Goal: Task Accomplishment & Management: Use online tool/utility

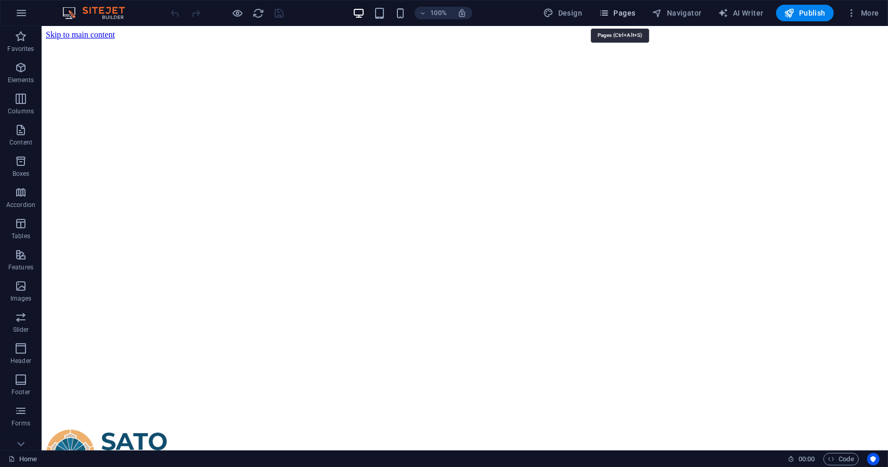
drag, startPoint x: 620, startPoint y: 14, endPoint x: 500, endPoint y: 15, distance: 120.2
click at [620, 14] on span "Pages" at bounding box center [617, 13] width 36 height 10
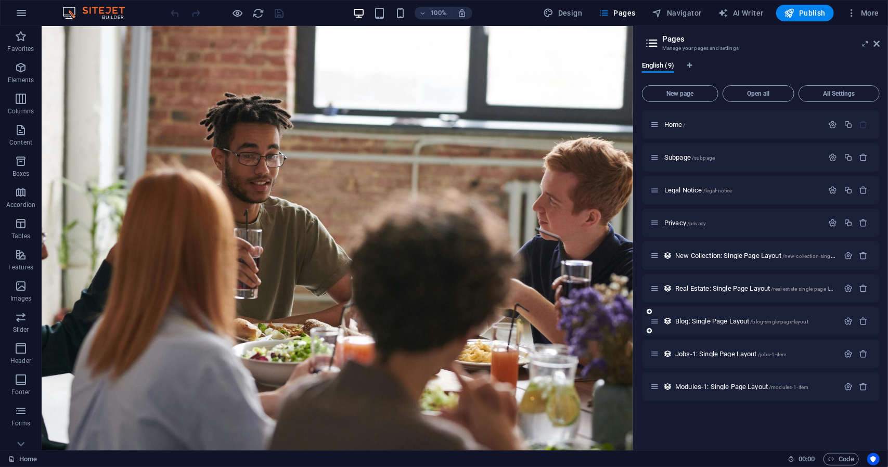
click at [701, 327] on div "Blog: Single Page Layout /blog-single-page-layout" at bounding box center [761, 321] width 238 height 29
click at [657, 323] on icon at bounding box center [654, 321] width 9 height 9
click at [672, 320] on div "Blog: Single Page Layout /blog-single-page-layout" at bounding box center [755, 321] width 166 height 7
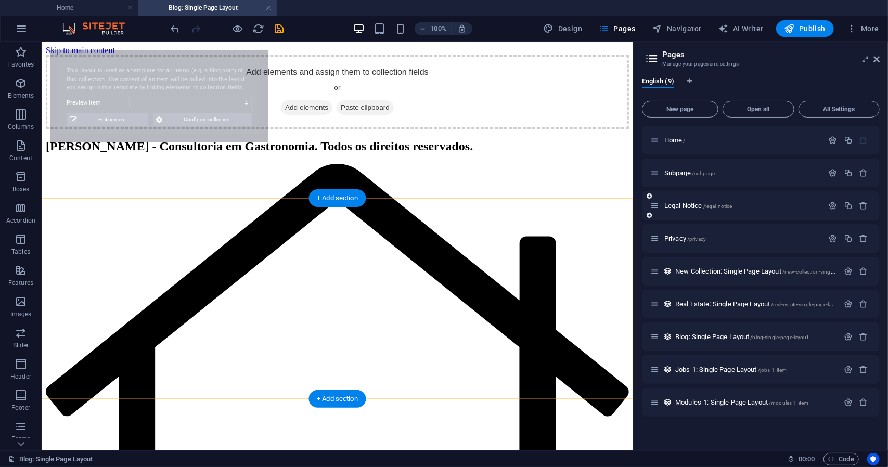
select select "68ca8ca234d4271a260c0e5e"
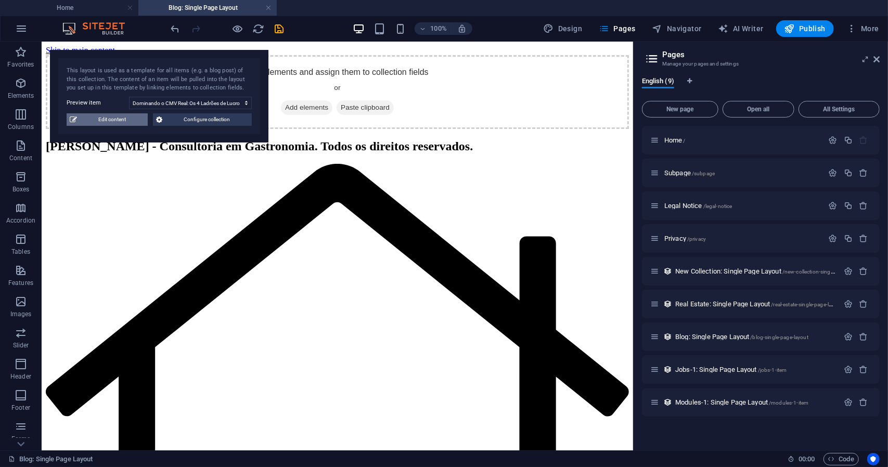
click at [110, 122] on span "Edit content" at bounding box center [112, 119] width 65 height 12
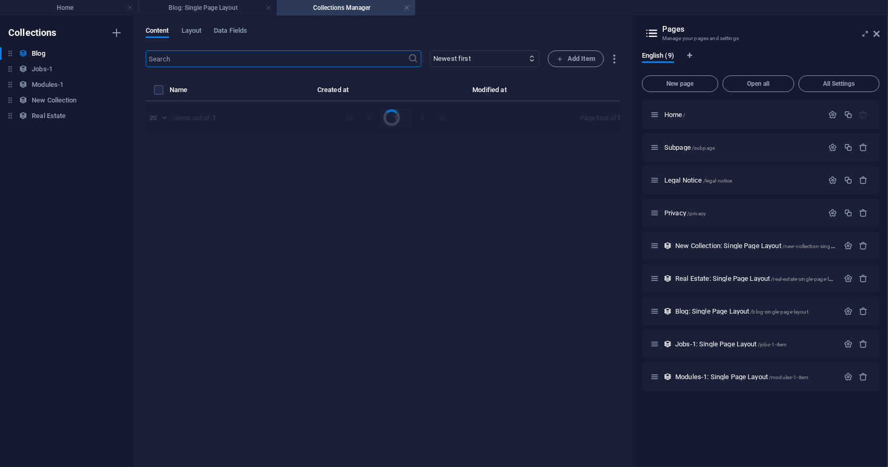
select select "Category 1"
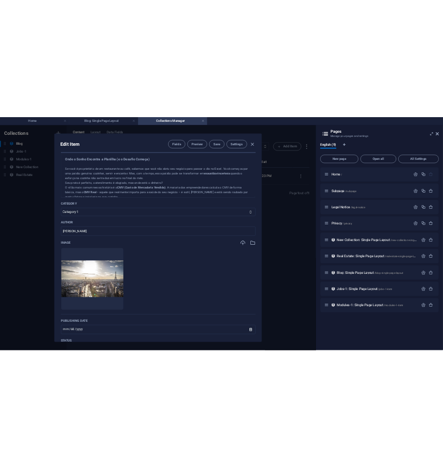
scroll to position [208, 0]
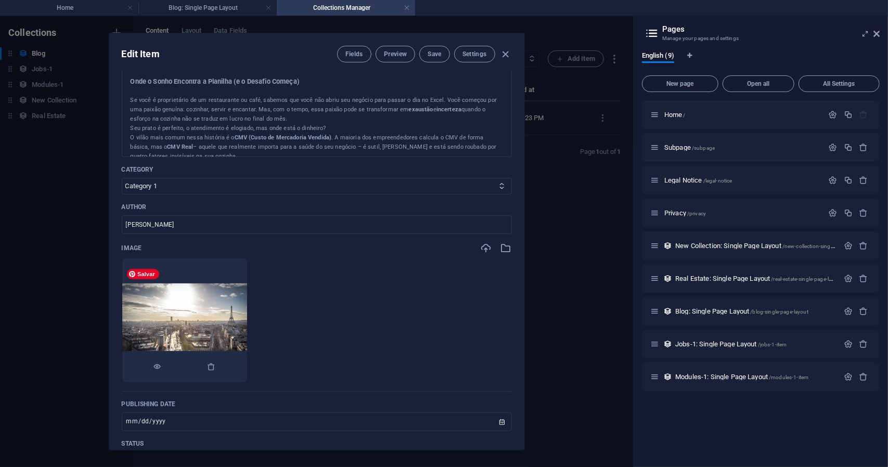
click at [247, 324] on img at bounding box center [184, 320] width 125 height 73
click at [162, 366] on icon "button" at bounding box center [157, 367] width 8 height 8
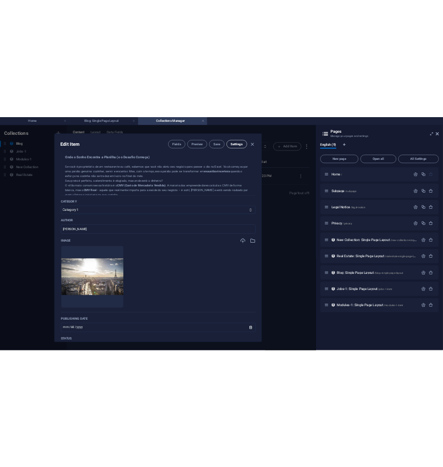
scroll to position [327, 0]
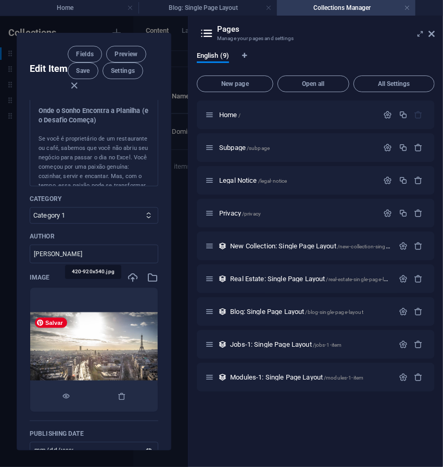
click at [110, 337] on img at bounding box center [93, 349] width 127 height 75
click at [67, 397] on icon "button" at bounding box center [66, 396] width 8 height 8
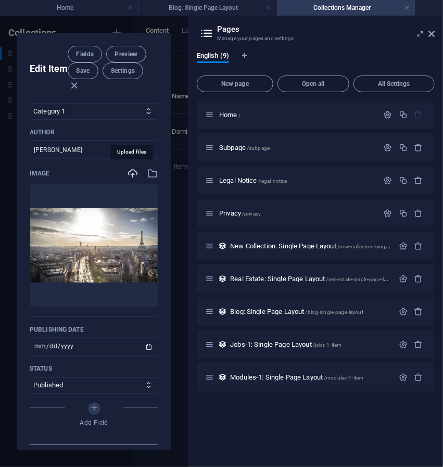
click at [129, 173] on icon "button" at bounding box center [132, 173] width 11 height 11
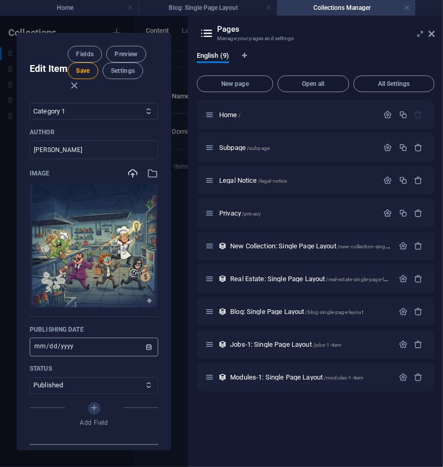
click at [72, 347] on input "[DATE]" at bounding box center [94, 347] width 128 height 19
click at [147, 346] on input "[DATE]" at bounding box center [94, 347] width 128 height 19
type input "[DATE]"
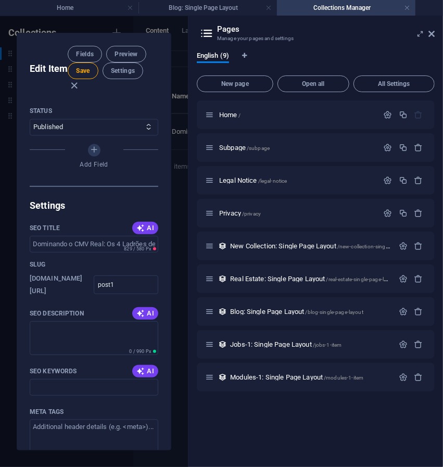
scroll to position [691, 0]
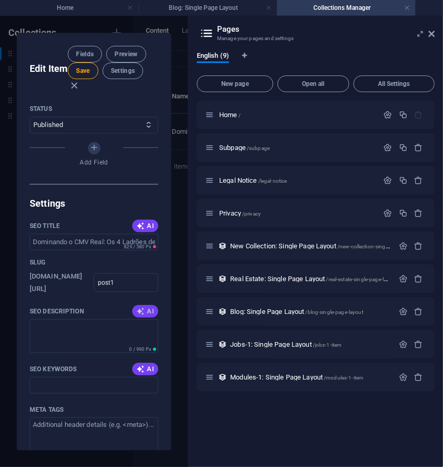
click at [147, 310] on span "AI" at bounding box center [145, 311] width 18 height 8
type textarea "Desvende os 4 Ladrões de [PERSON_NAME] na sua cozinha e maximize seus ganhos co…"
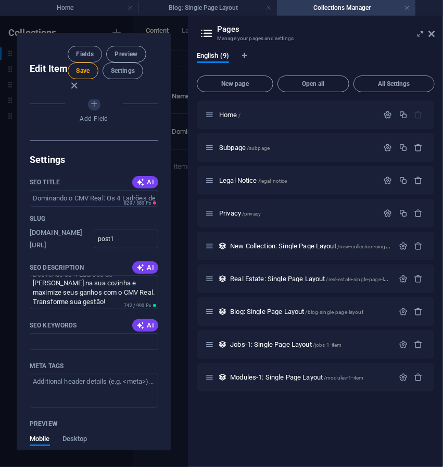
scroll to position [743, 0]
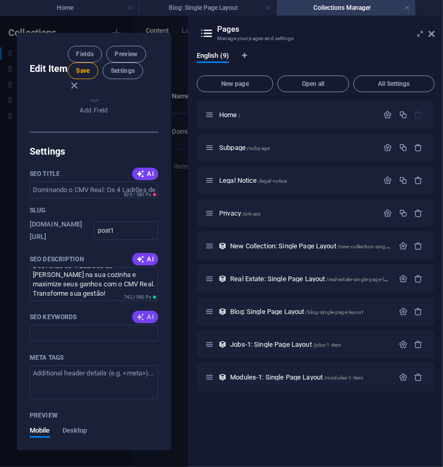
click at [138, 320] on button "AI" at bounding box center [145, 317] width 26 height 12
drag, startPoint x: 101, startPoint y: 336, endPoint x: 18, endPoint y: 344, distance: 84.1
click at [3, 340] on div "Edit Item Fields Preview Save Settings Name Dominando o CMV Real: Os 4 Ladrões …" at bounding box center [94, 241] width 188 height 451
click at [102, 339] on input "CMV Real, Ladrões de Lucro, gestão de restaurantes, custos de mercadoria, efici…" at bounding box center [94, 333] width 128 height 17
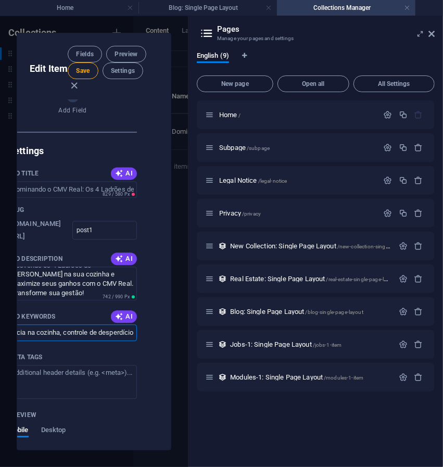
drag, startPoint x: 114, startPoint y: 336, endPoint x: 132, endPoint y: 333, distance: 17.4
click at [159, 338] on div "Name Dominando o CMV Real: Os 4 Ladrões de Lucro que Você Precisa Eliminar na S…" at bounding box center [93, 275] width 153 height 350
click at [128, 332] on input "CMV Real, Ladrões de Lucro, gestão de restaurantes, custos de mercadoria, efici…" at bounding box center [72, 333] width 128 height 17
click at [127, 334] on input "CMV Real, Ladrões de Lucro, gestão de restaurantes, custos de mercadoria, efici…" at bounding box center [72, 333] width 128 height 17
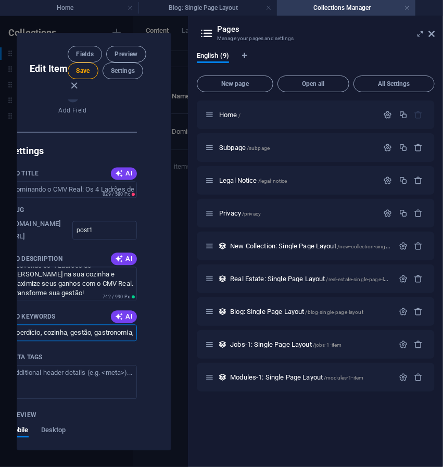
type input "CMV Real, Ladrões de Lucro, gestão de restaurantes, custos de mercadoria, efici…"
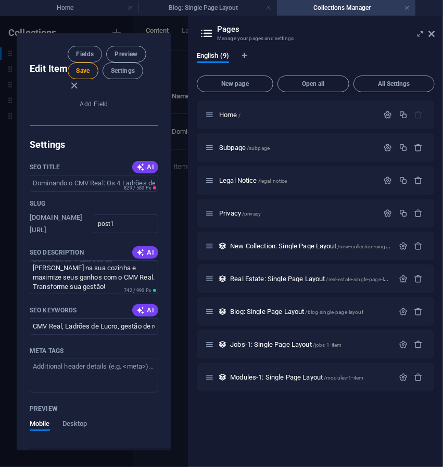
scroll to position [756, 0]
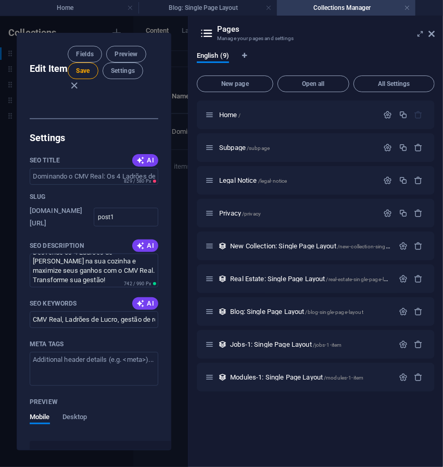
drag, startPoint x: 114, startPoint y: 354, endPoint x: -1, endPoint y: 381, distance: 118.6
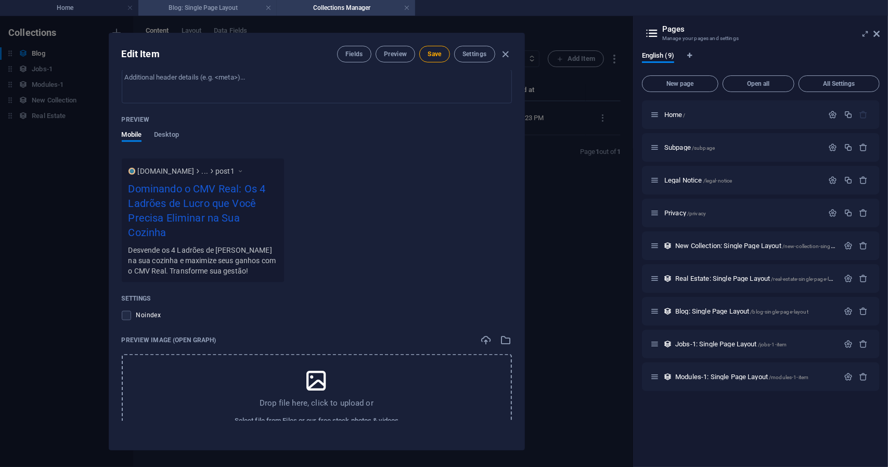
scroll to position [769, 0]
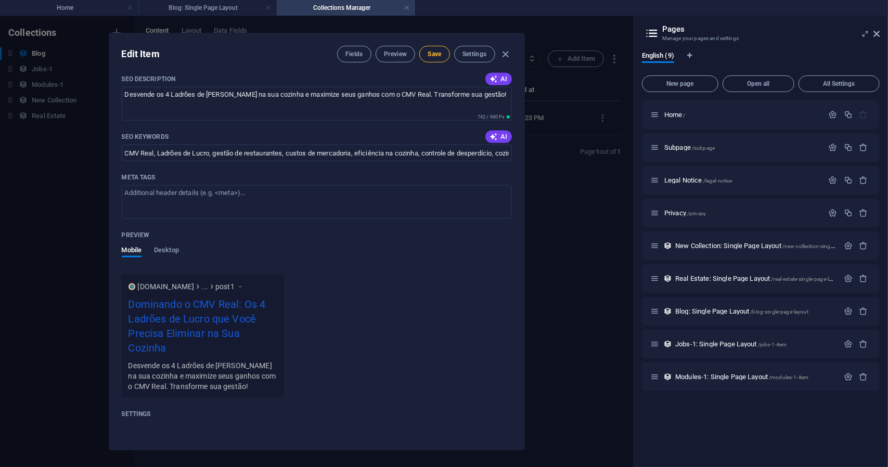
click at [434, 51] on span "Save" at bounding box center [435, 54] width 14 height 8
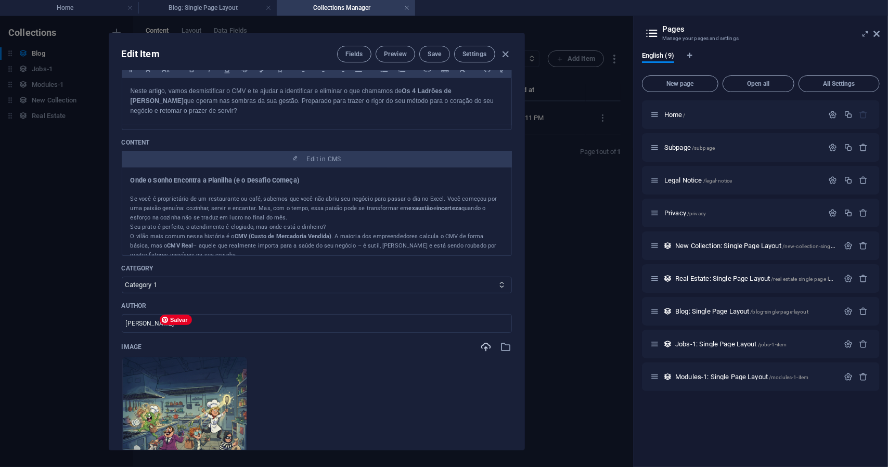
scroll to position [104, 0]
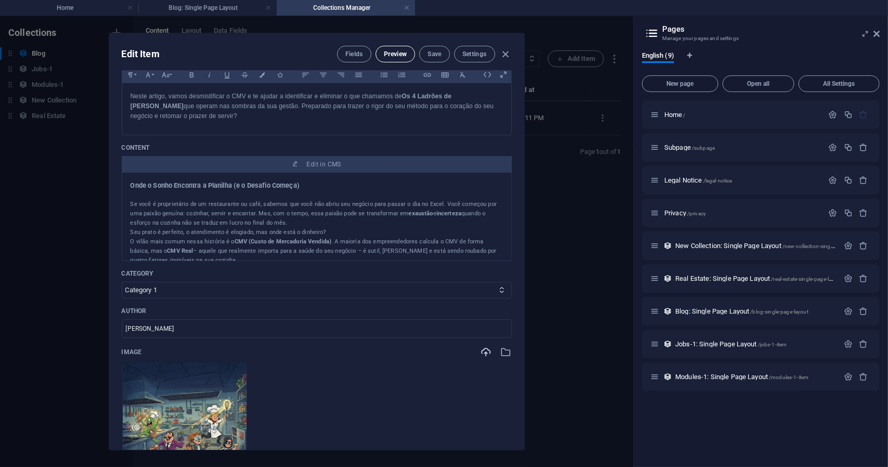
click at [400, 56] on span "Preview" at bounding box center [395, 54] width 23 height 8
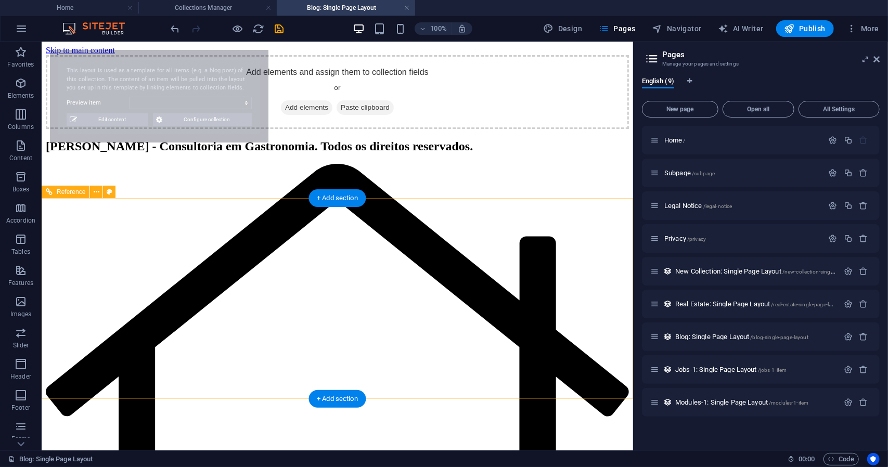
scroll to position [0, 0]
select select "68ca8ca234d4271a260c0e5e"
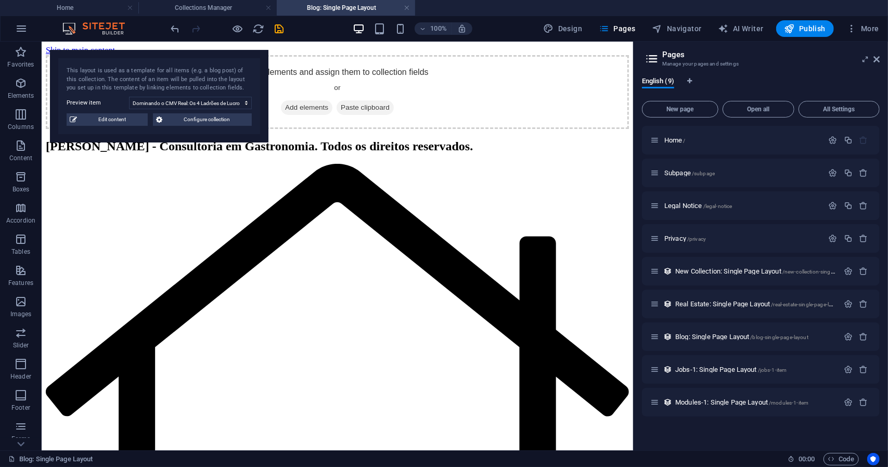
drag, startPoint x: 805, startPoint y: 35, endPoint x: 798, endPoint y: 39, distance: 8.4
click at [802, 36] on button "Publish" at bounding box center [805, 28] width 58 height 17
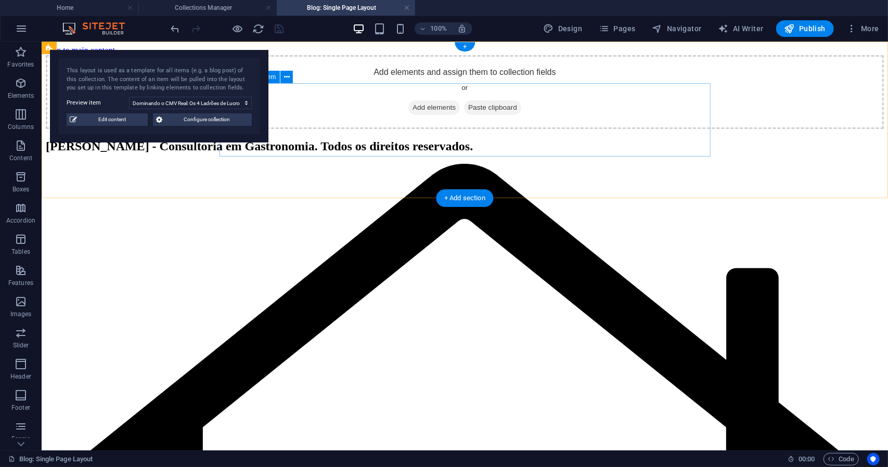
click at [417, 114] on span "Add elements" at bounding box center [434, 107] width 52 height 15
click at [618, 25] on span "Pages" at bounding box center [617, 28] width 36 height 10
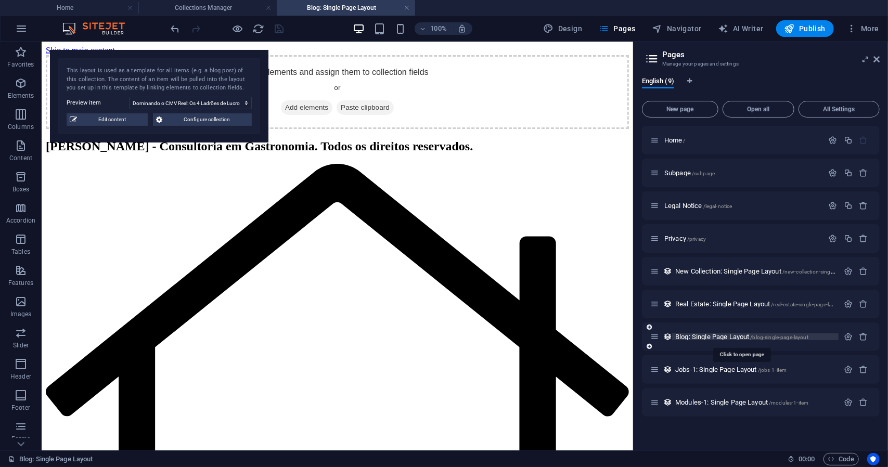
click at [734, 337] on span "Blog: Single Page Layout /blog-single-page-layout" at bounding box center [741, 337] width 133 height 8
click at [848, 339] on icon "button" at bounding box center [848, 336] width 9 height 9
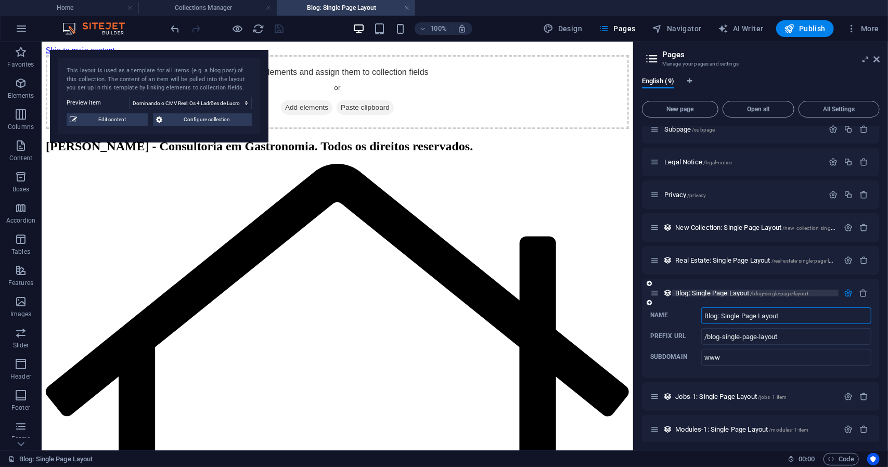
scroll to position [49, 0]
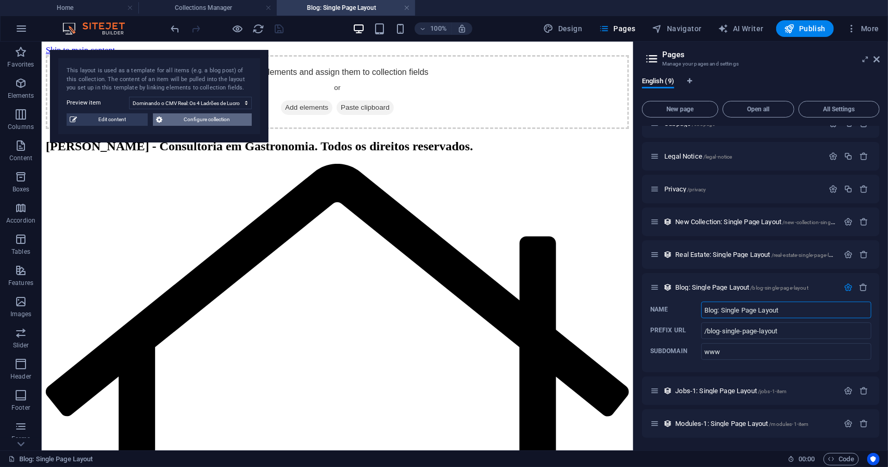
click at [177, 121] on span "Configure collection" at bounding box center [206, 119] width 83 height 12
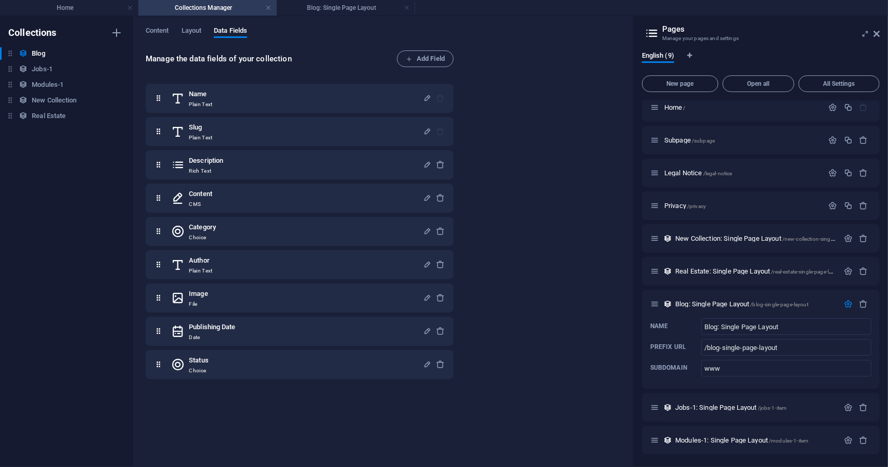
scroll to position [7, 0]
click at [368, 7] on h4 "Blog: Single Page Layout" at bounding box center [346, 7] width 138 height 11
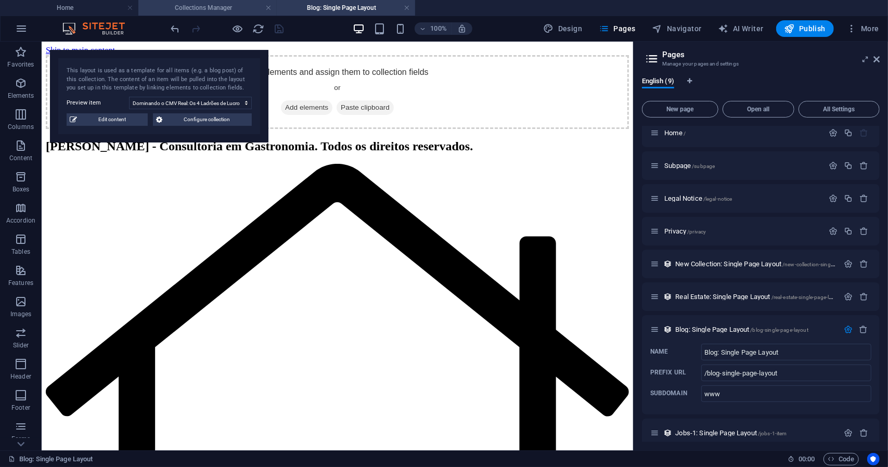
click at [235, 15] on li "Collections Manager" at bounding box center [207, 8] width 138 height 16
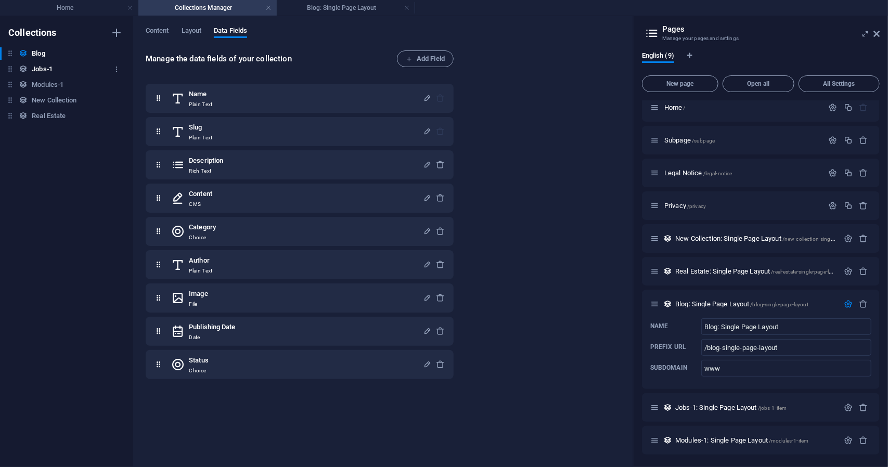
click at [56, 70] on div "Jobs-1 Jobs-1" at bounding box center [61, 69] width 123 height 12
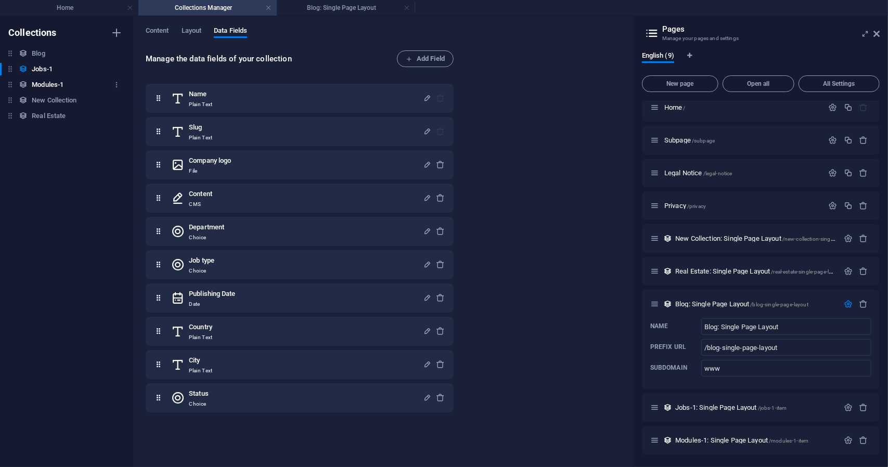
click at [40, 83] on h6 "Modules-1" at bounding box center [48, 85] width 32 height 12
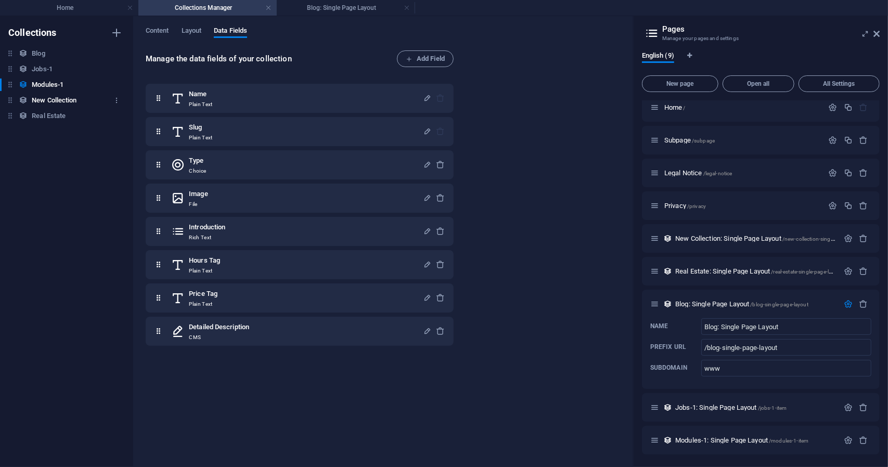
click at [44, 99] on h6 "New Collection" at bounding box center [54, 100] width 45 height 12
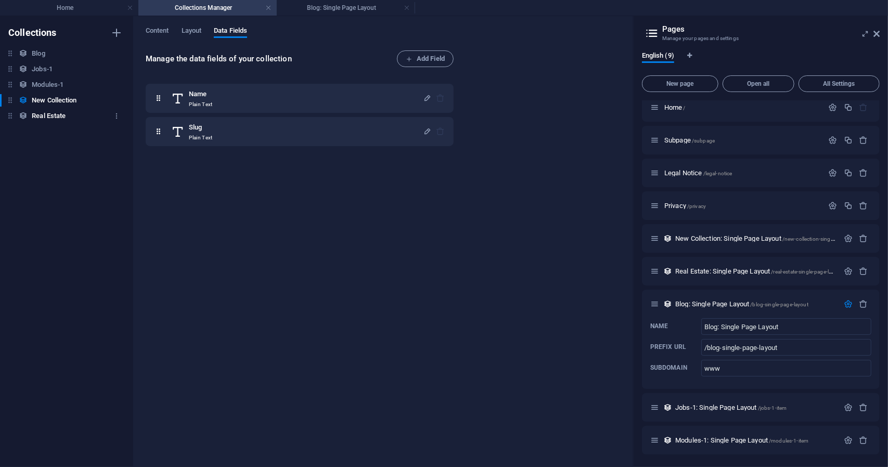
click at [46, 121] on h6 "Real Estate" at bounding box center [49, 116] width 34 height 12
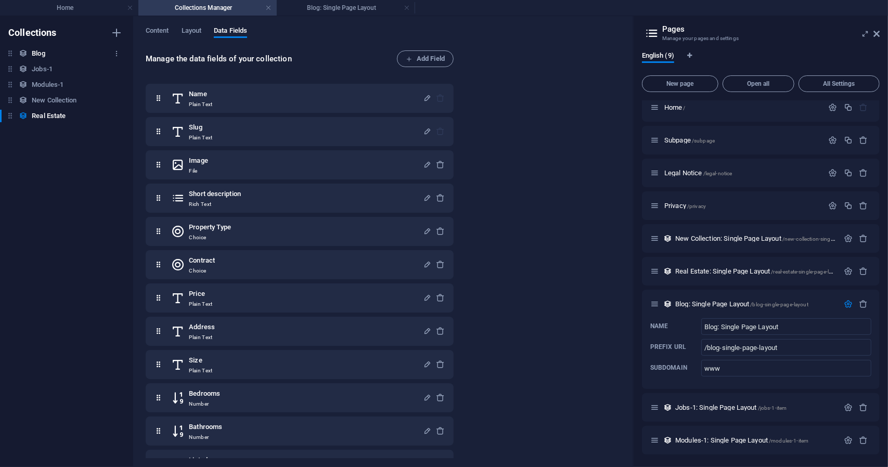
click at [43, 50] on h6 "Blog" at bounding box center [38, 53] width 13 height 12
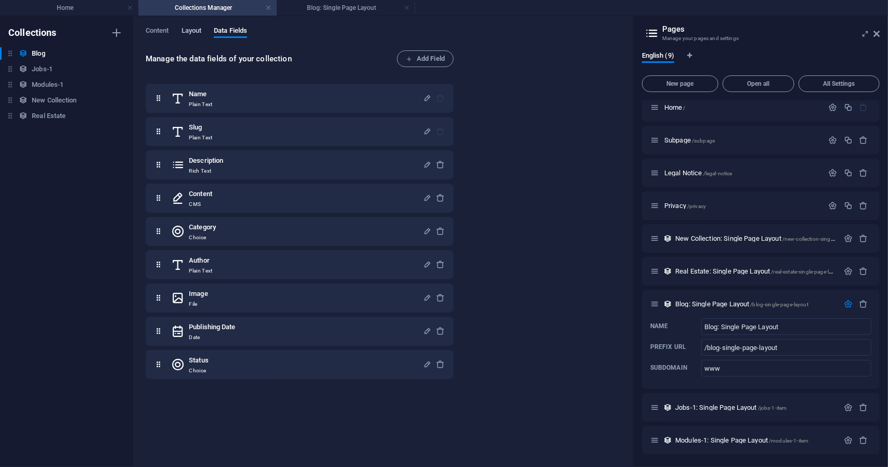
click at [187, 36] on span "Layout" at bounding box center [192, 31] width 20 height 15
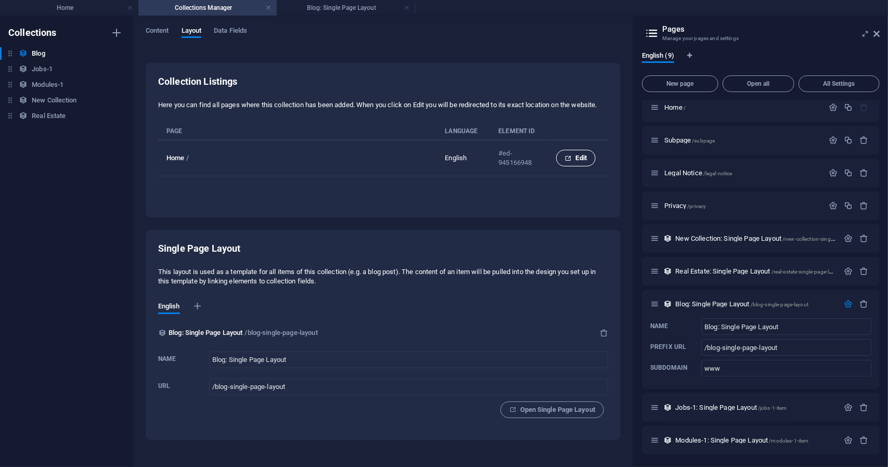
click at [566, 158] on icon "collection list" at bounding box center [568, 158] width 7 height 7
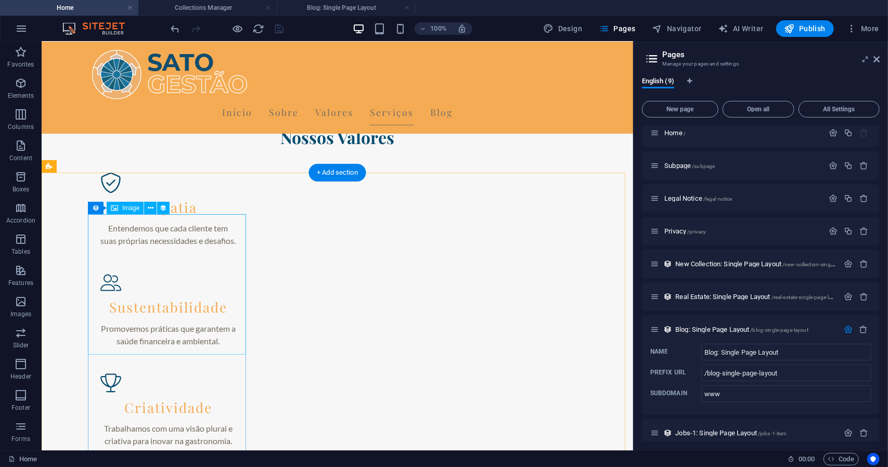
scroll to position [1298, 0]
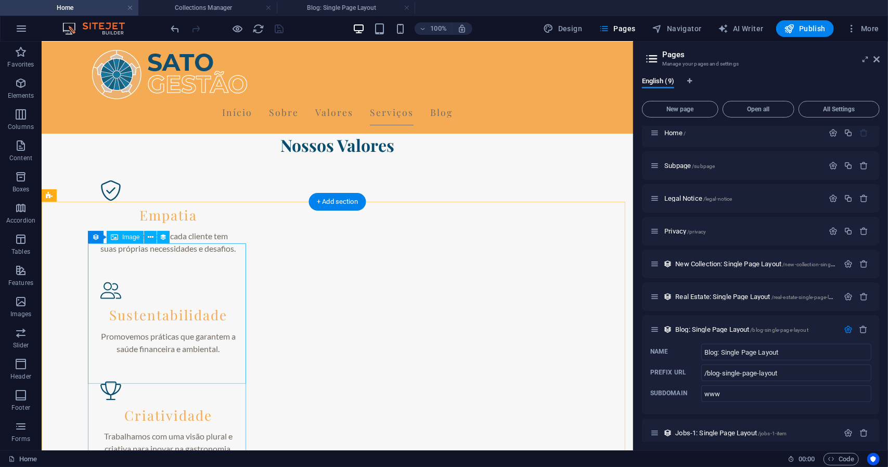
click at [124, 235] on span "Image" at bounding box center [130, 237] width 17 height 6
click at [148, 235] on icon at bounding box center [151, 237] width 6 height 11
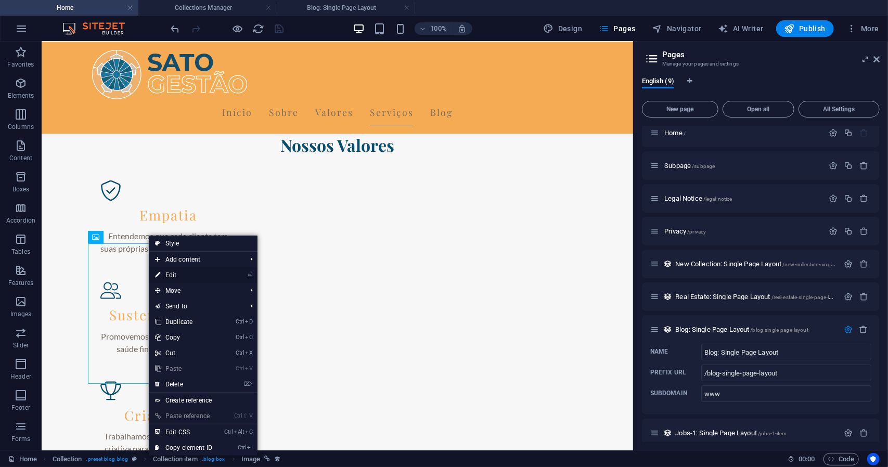
click at [181, 277] on link "⏎ Edit" at bounding box center [184, 275] width 70 height 16
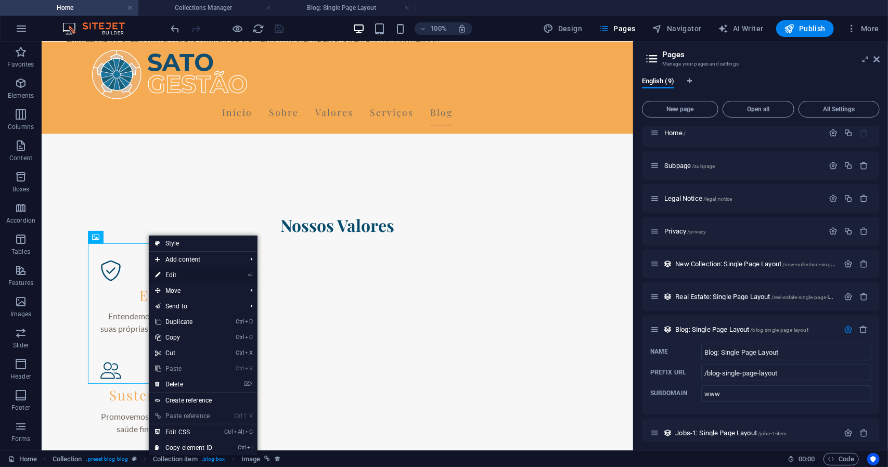
select select "image"
select select "px"
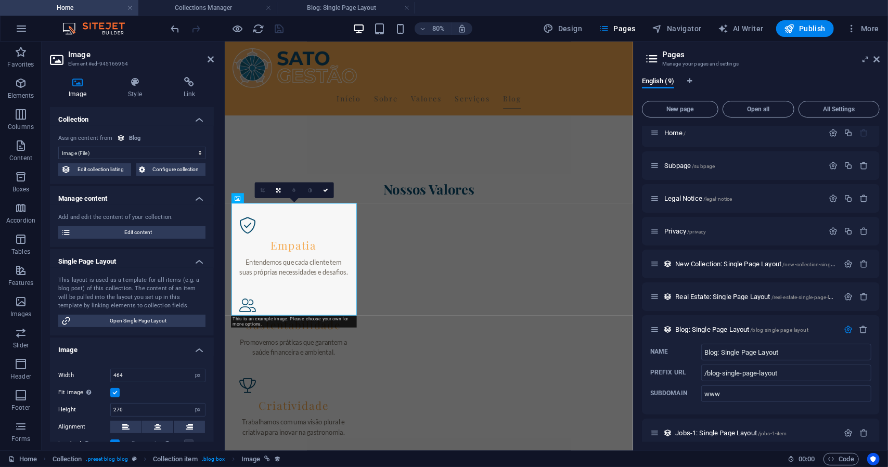
scroll to position [1313, 0]
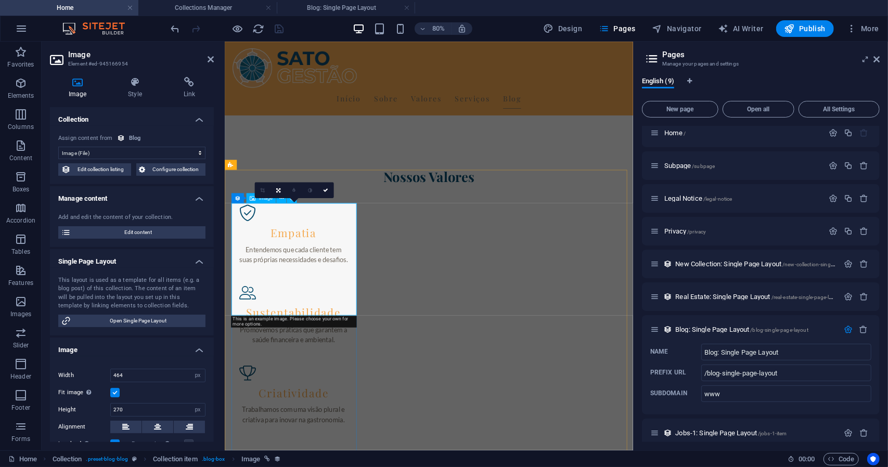
click at [235, 200] on icon at bounding box center [238, 199] width 6 height 10
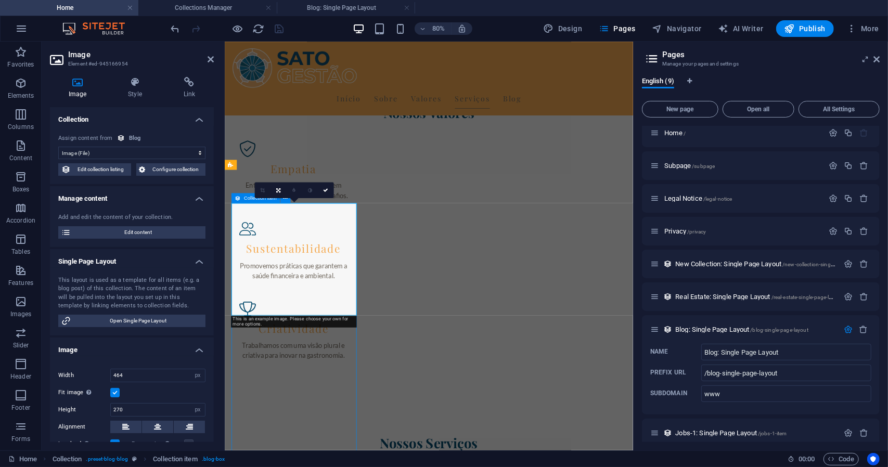
scroll to position [1298, 0]
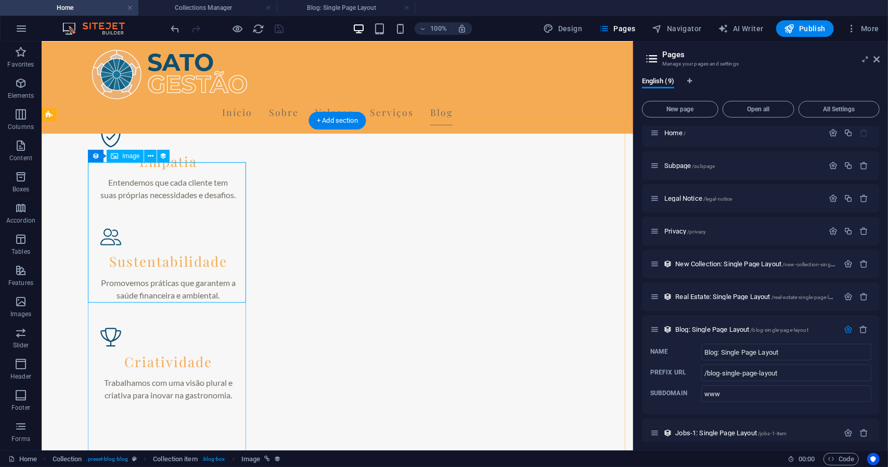
scroll to position [1350, 0]
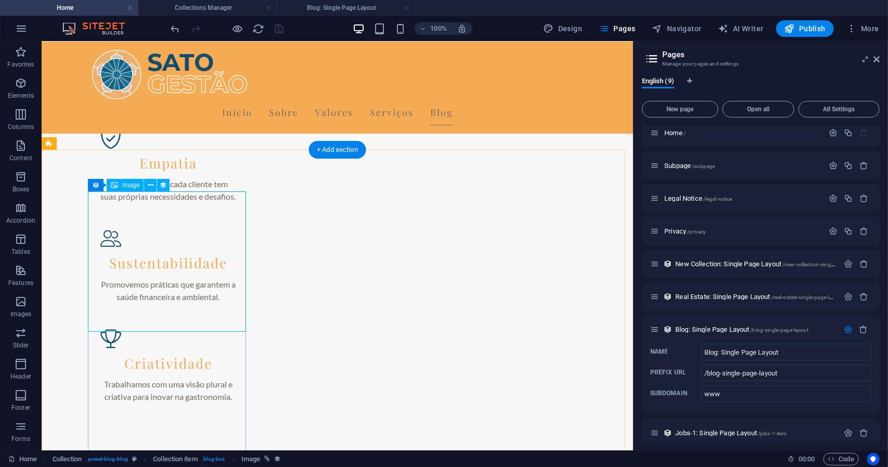
click at [138, 188] on span "Image" at bounding box center [130, 185] width 17 height 6
click at [151, 190] on icon at bounding box center [151, 185] width 6 height 11
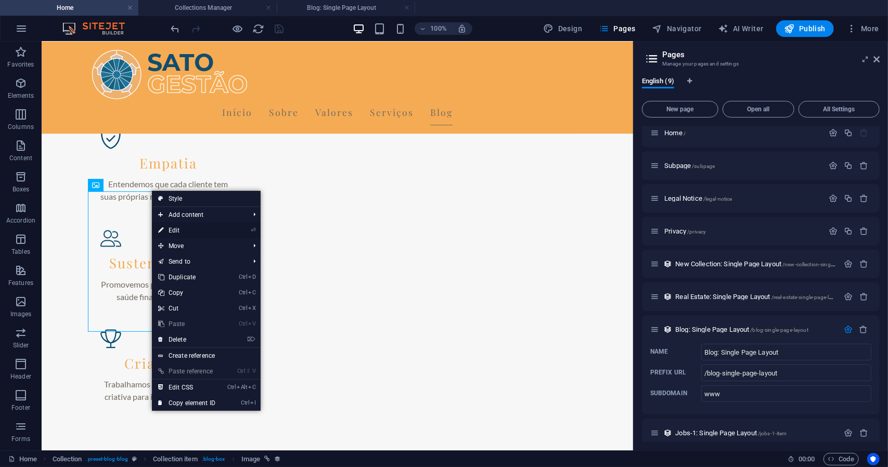
click at [172, 227] on link "⏎ Edit" at bounding box center [187, 231] width 70 height 16
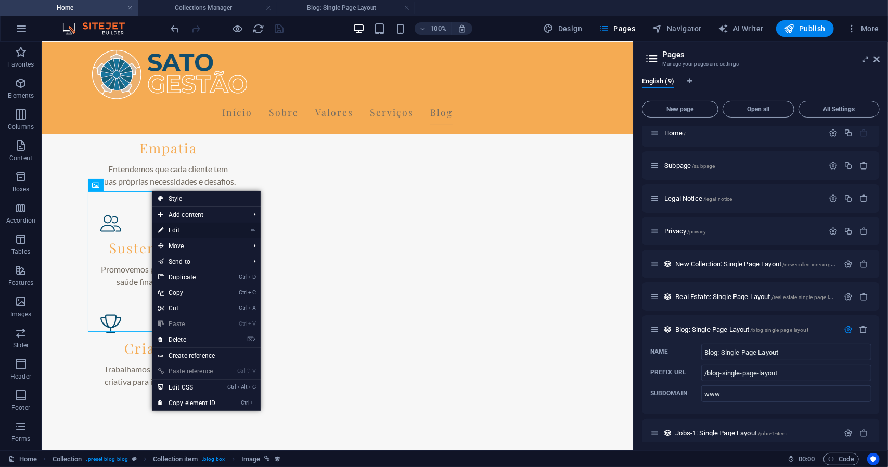
select select "image"
select select "px"
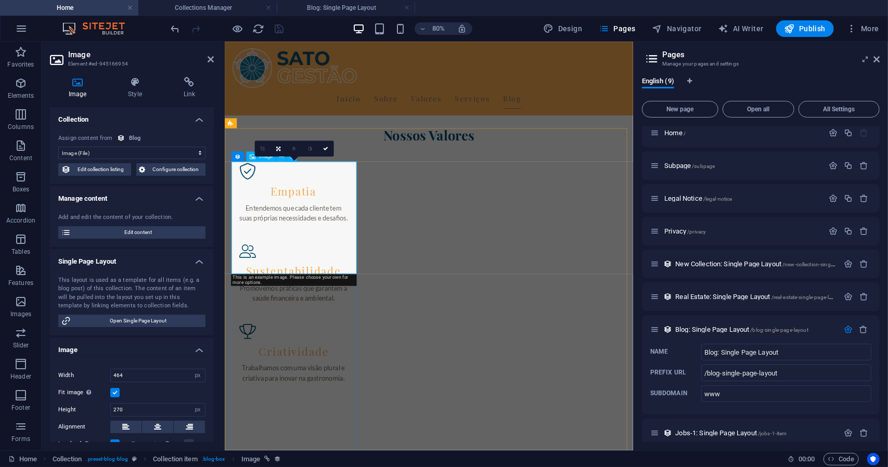
click at [114, 151] on select "No assignment, content remains static Created at (Date) Updated at (Date) Name …" at bounding box center [131, 153] width 147 height 12
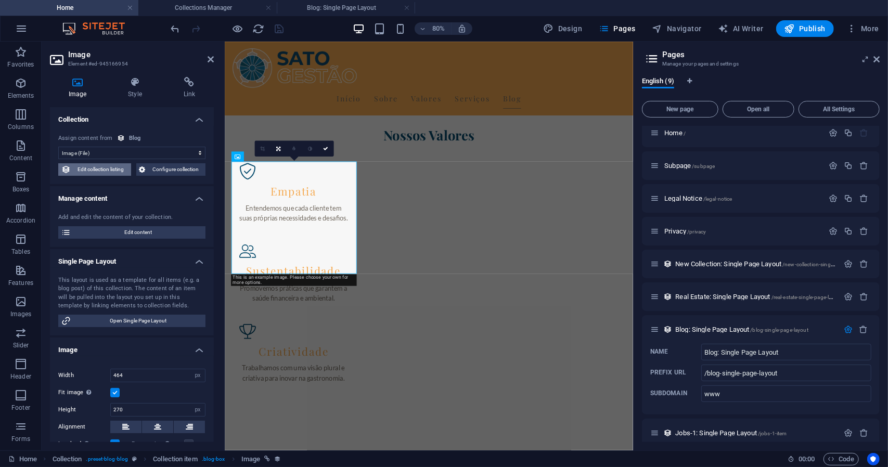
click at [97, 172] on span "Edit collection listing" at bounding box center [101, 169] width 54 height 12
select select "columns.publishing_date_DESC"
select select "columns.status"
select select "columns.publishing_date"
select select "past"
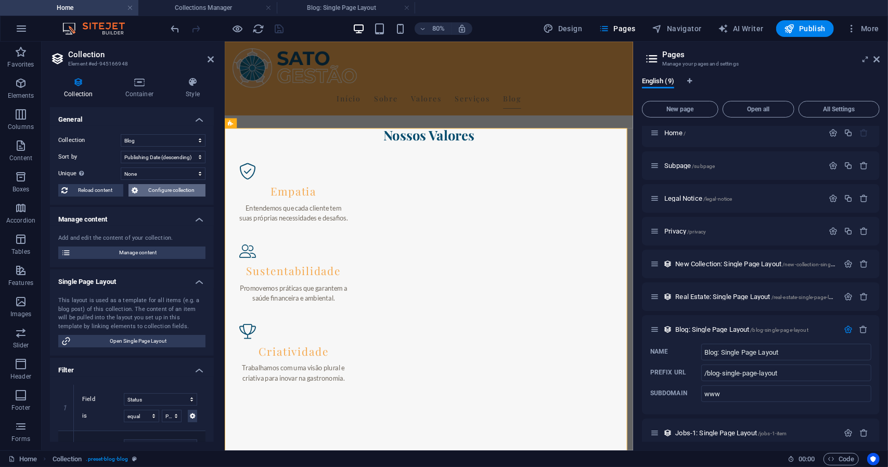
click at [136, 190] on icon at bounding box center [135, 190] width 6 height 12
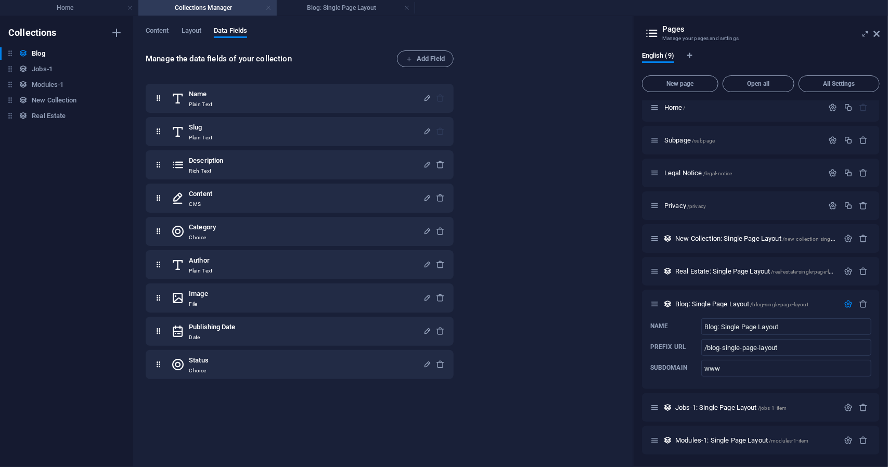
click at [269, 9] on link at bounding box center [268, 8] width 6 height 10
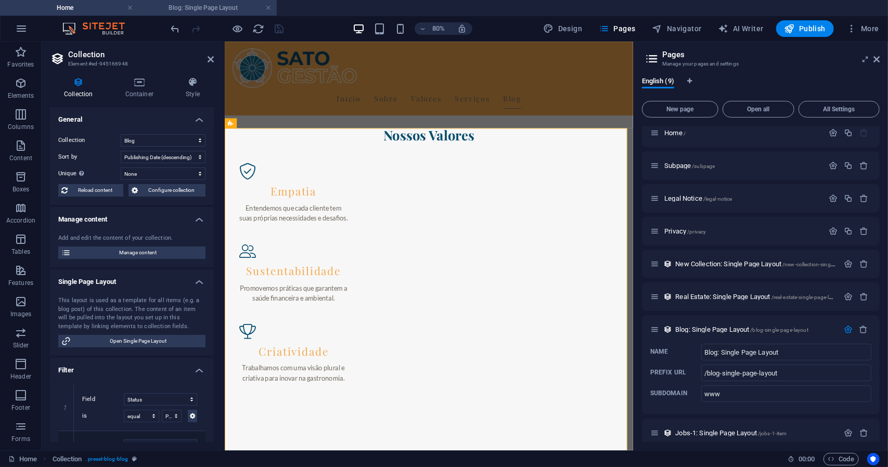
click at [213, 10] on h4 "Blog: Single Page Layout" at bounding box center [207, 7] width 138 height 11
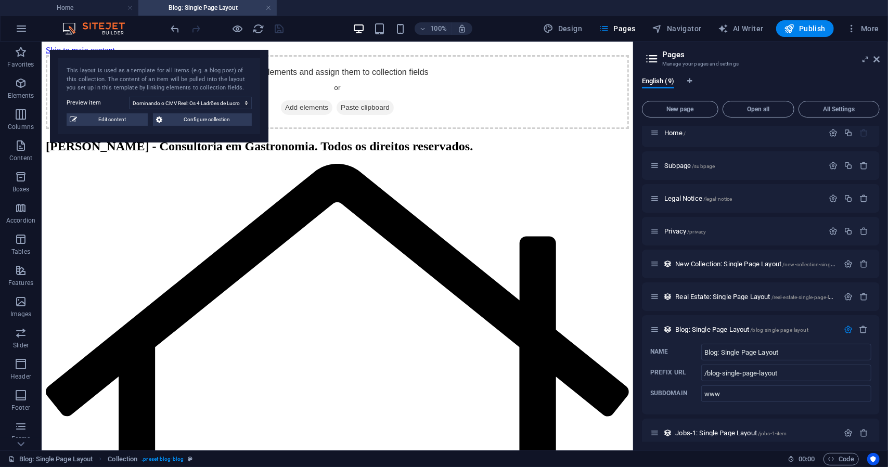
scroll to position [0, 0]
click at [105, 11] on h4 "Home" at bounding box center [69, 7] width 138 height 11
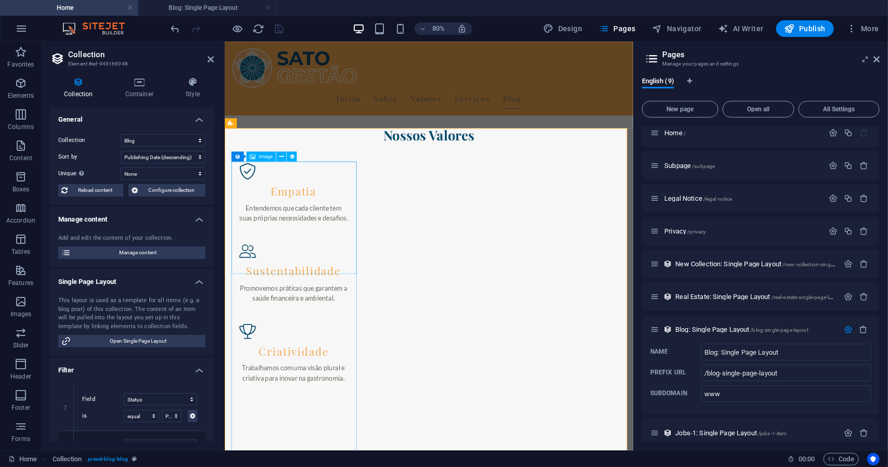
click at [282, 156] on icon at bounding box center [281, 156] width 5 height 9
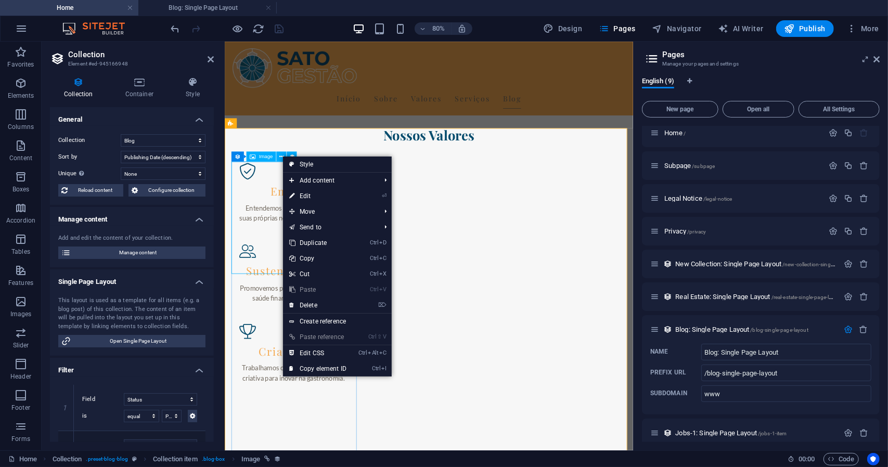
click at [262, 157] on span "Image" at bounding box center [266, 156] width 14 height 5
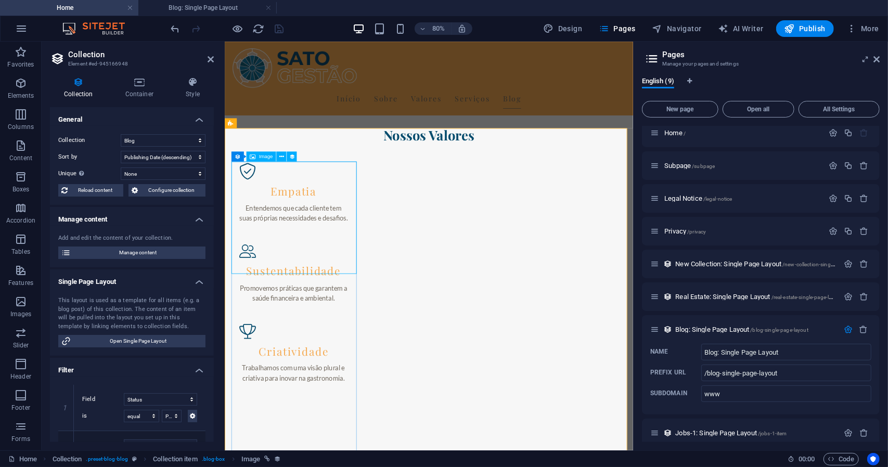
click at [262, 157] on span "Image" at bounding box center [266, 156] width 14 height 5
select select "image"
select select "px"
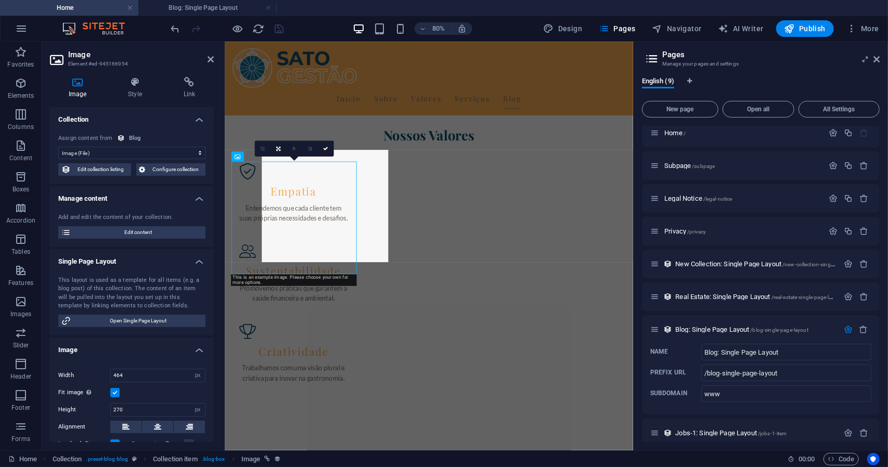
click at [262, 157] on div "0" at bounding box center [293, 149] width 79 height 16
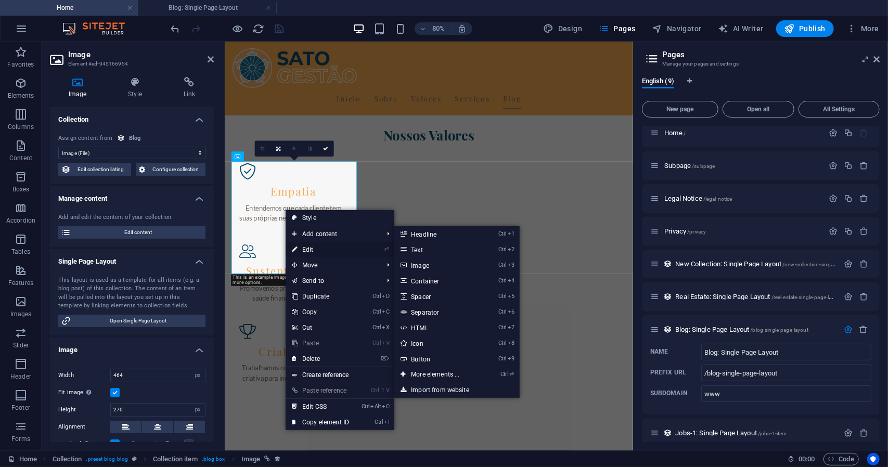
click at [315, 249] on link "⏎ Edit" at bounding box center [321, 250] width 70 height 16
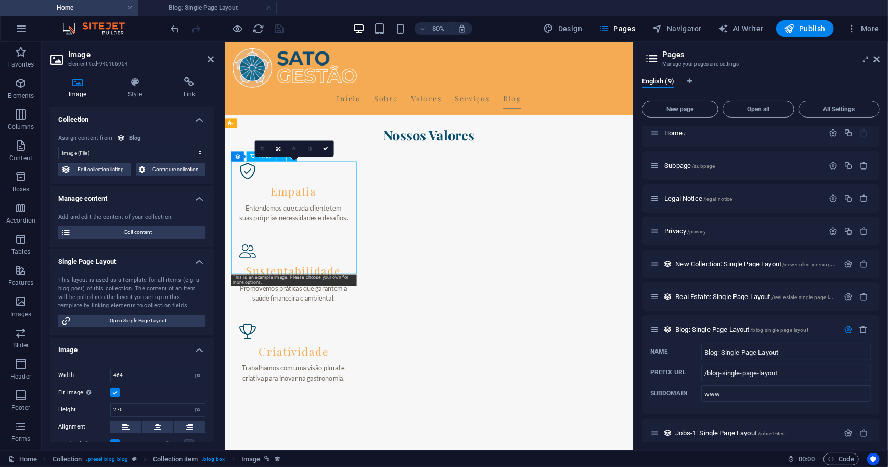
drag, startPoint x: 274, startPoint y: 276, endPoint x: 340, endPoint y: 265, distance: 67.0
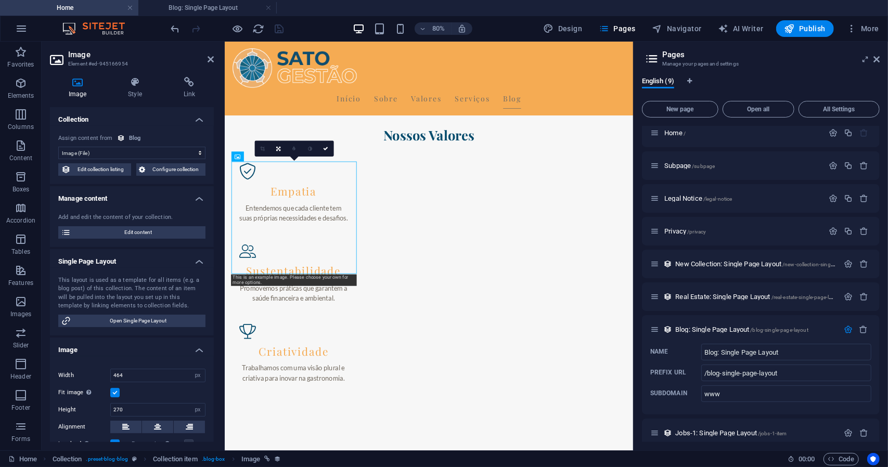
click at [85, 98] on div "Image Style Link Collection No assignment, content remains static Created at (D…" at bounding box center [132, 259] width 164 height 365
click at [78, 85] on icon at bounding box center [77, 82] width 55 height 10
click at [132, 235] on span "Edit content" at bounding box center [138, 232] width 128 height 12
select select "Category 1"
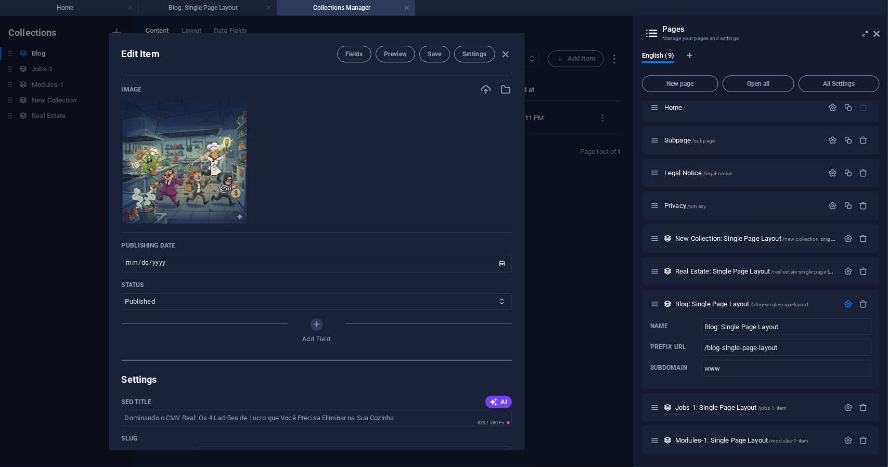
scroll to position [364, 0]
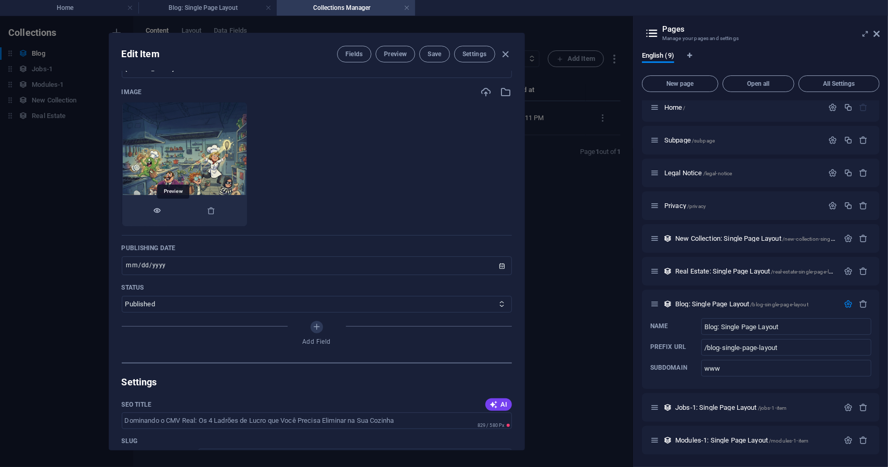
click at [162, 207] on icon "button" at bounding box center [157, 211] width 8 height 8
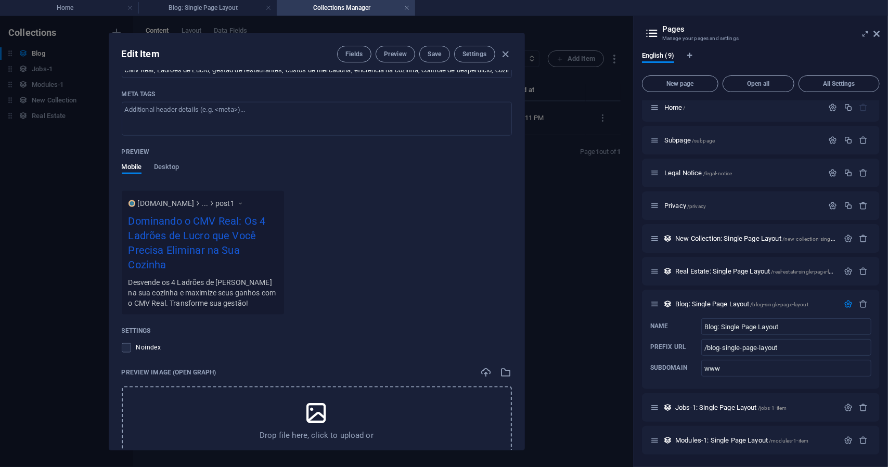
scroll to position [884, 0]
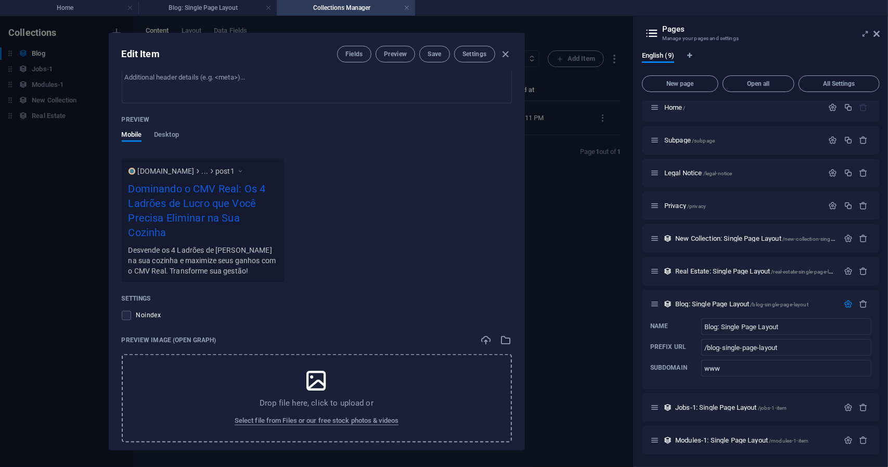
click at [319, 380] on icon at bounding box center [316, 381] width 26 height 26
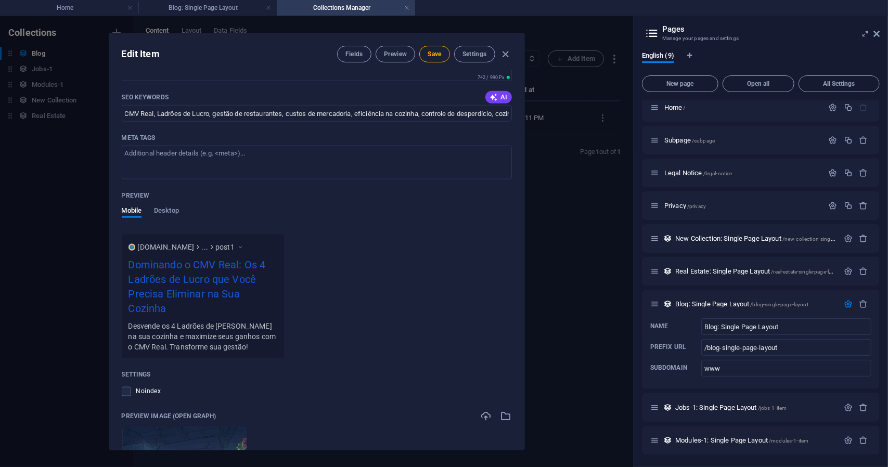
scroll to position [769, 0]
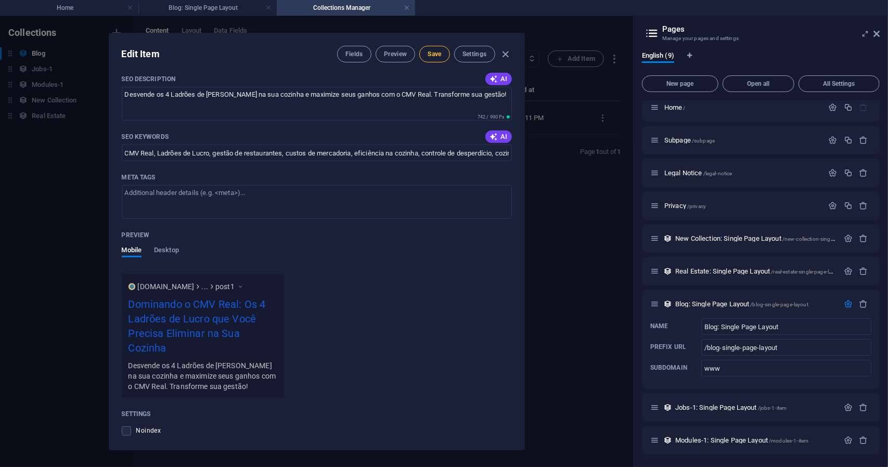
click at [433, 57] on span "Save" at bounding box center [435, 54] width 14 height 8
click at [560, 209] on div "Edit Item Fields Preview Save Settings Name Dominando o CMV Real: Os 4 Ladrões …" at bounding box center [316, 241] width 633 height 451
type input "post1"
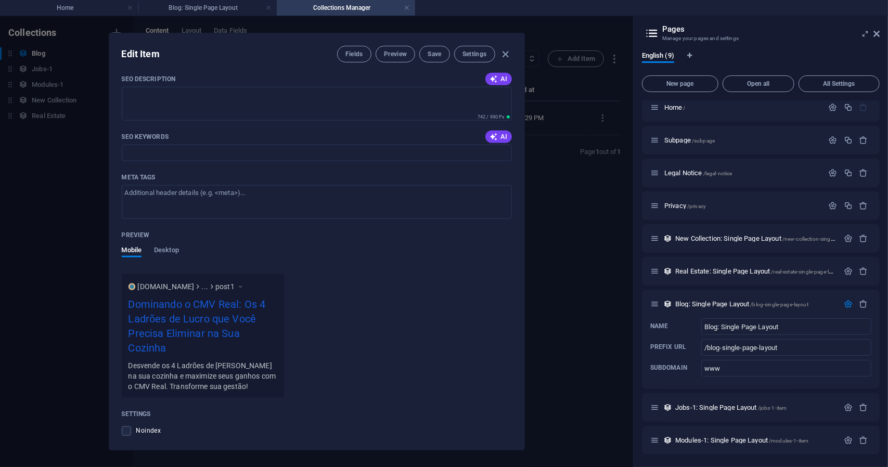
scroll to position [666, 0]
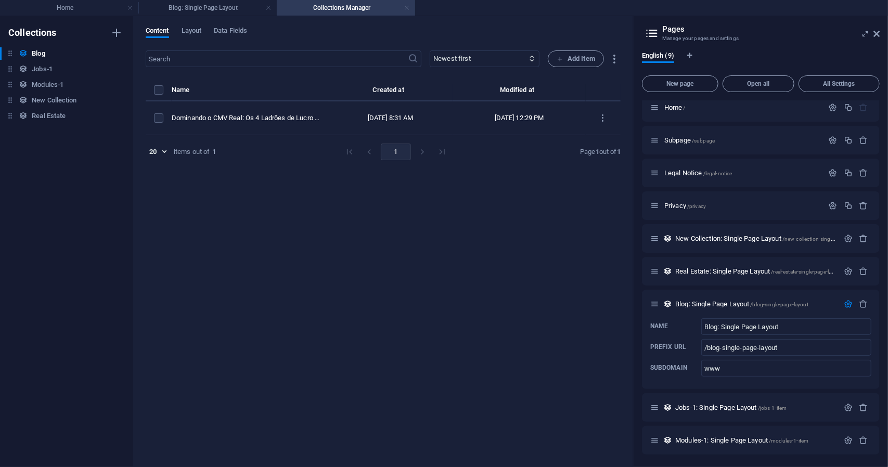
click at [407, 9] on link at bounding box center [407, 8] width 6 height 10
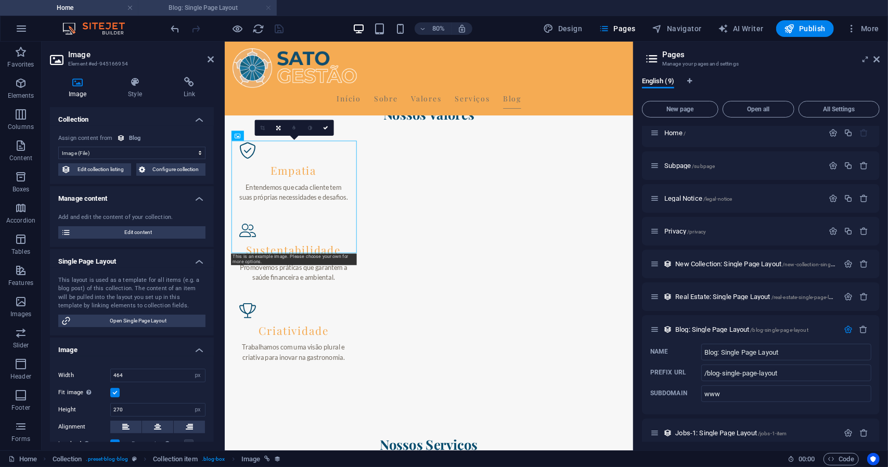
click at [269, 8] on link at bounding box center [268, 8] width 6 height 10
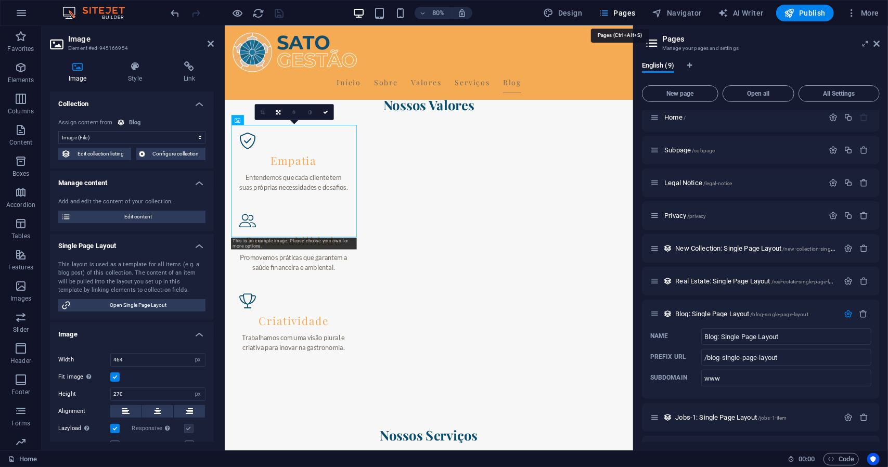
click at [622, 9] on span "Pages" at bounding box center [617, 13] width 36 height 10
click at [744, 249] on span "New Collection: Single Page Layout /new-collection-single-page-layout" at bounding box center [769, 249] width 188 height 8
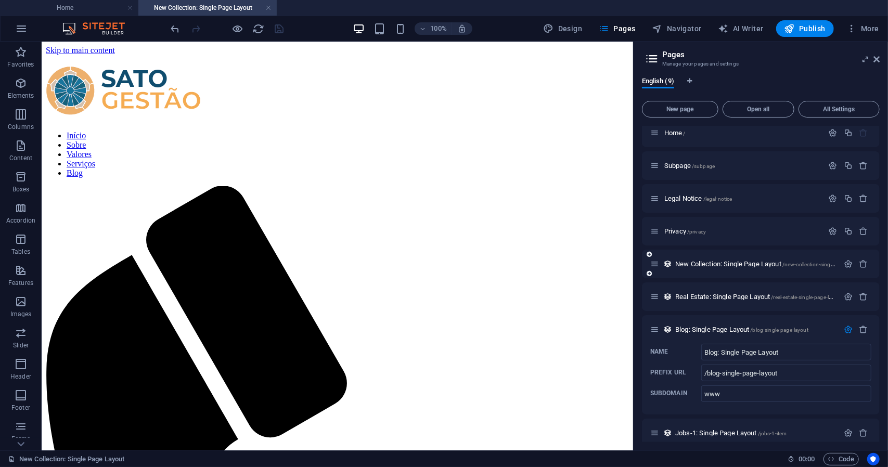
scroll to position [0, 0]
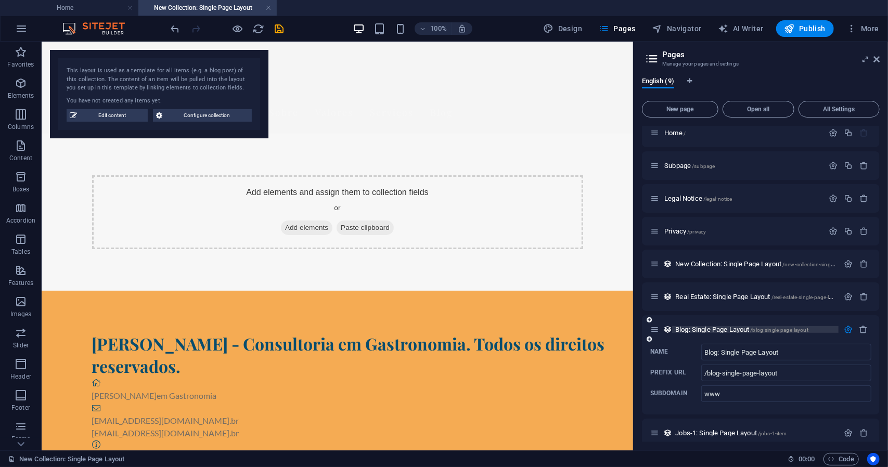
click at [713, 330] on span "Blog: Single Page Layout /blog-single-page-layout" at bounding box center [741, 330] width 133 height 8
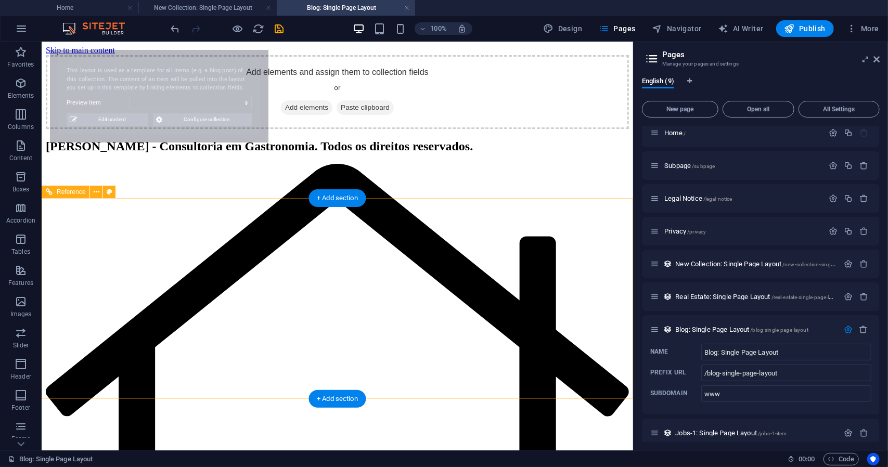
select select "68ca8ca234d4271a260c0e5e"
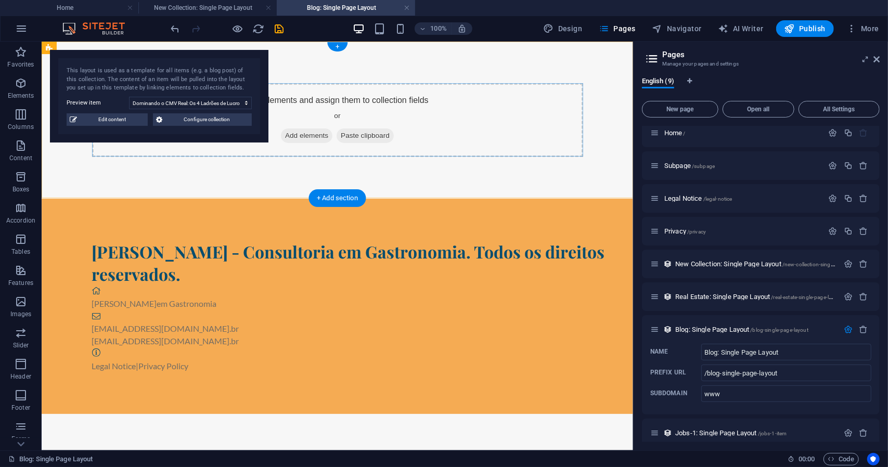
click at [310, 136] on span "Add elements" at bounding box center [306, 135] width 52 height 15
click at [212, 104] on select "Dominando o CMV Real: Os 4 Ladrões de Lucro que Você Precisa Eliminar na Sua Co…" at bounding box center [190, 103] width 123 height 12
click at [129, 97] on select "Dominando o CMV Real: Os 4 Ladrões de Lucro que Você Precisa Eliminar na Sua Co…" at bounding box center [190, 103] width 123 height 12
click at [94, 102] on label "Preview item" at bounding box center [98, 103] width 62 height 12
click at [129, 102] on select "Dominando o CMV Real: Os 4 Ladrões de Lucro que Você Precisa Eliminar na Sua Co…" at bounding box center [190, 103] width 123 height 12
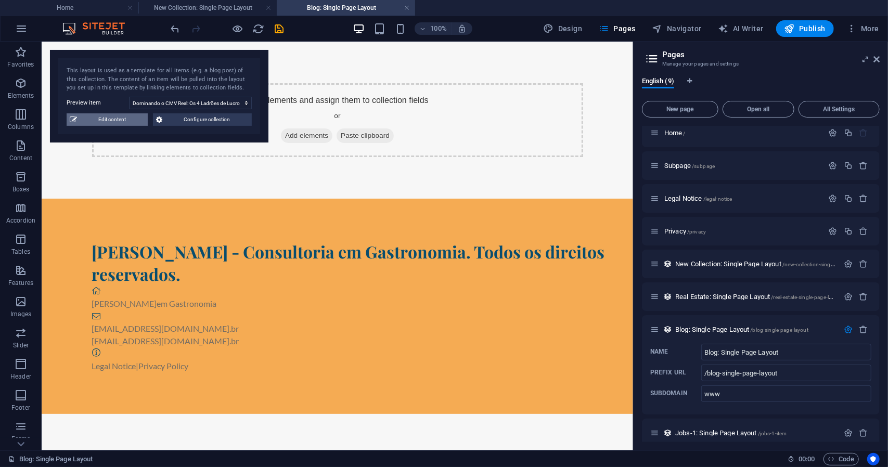
click at [126, 118] on span "Edit content" at bounding box center [112, 119] width 65 height 12
select select "Category 1"
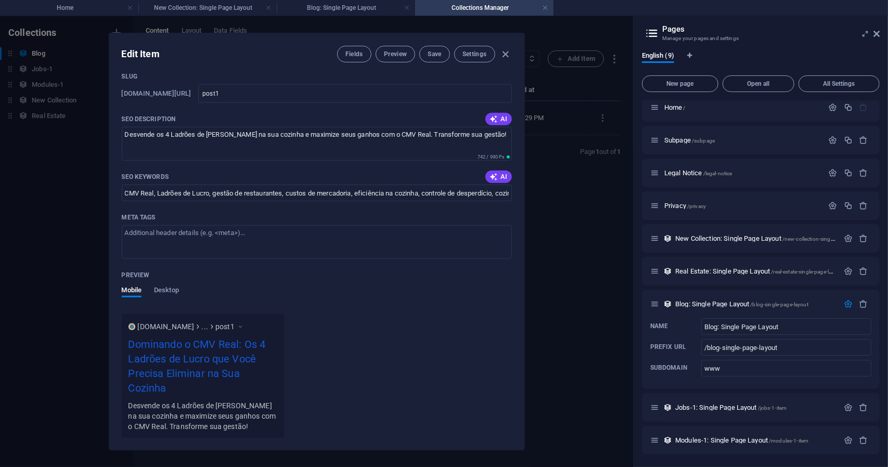
scroll to position [977, 0]
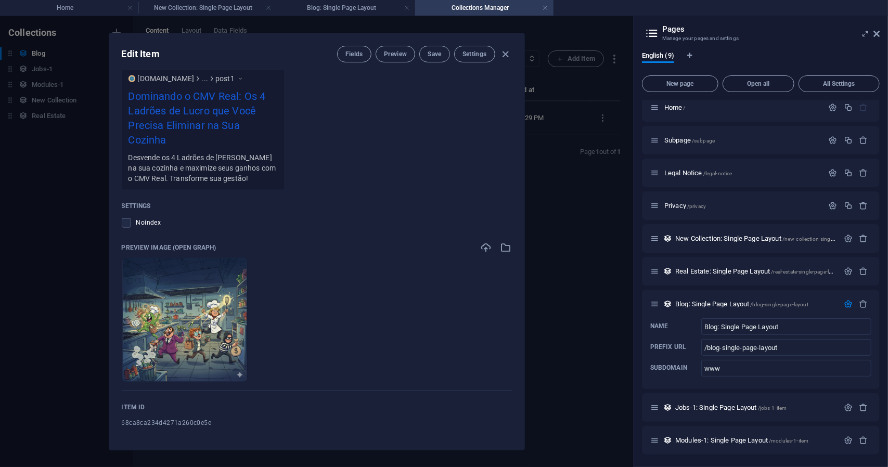
click at [186, 424] on span "68ca8ca234d4271a260c0e5e" at bounding box center [167, 423] width 90 height 8
copy span "68ca8ca234d4271a260c0e5e"
drag, startPoint x: 505, startPoint y: 59, endPoint x: 500, endPoint y: 63, distance: 5.9
click at [505, 59] on icon "button" at bounding box center [505, 54] width 12 height 12
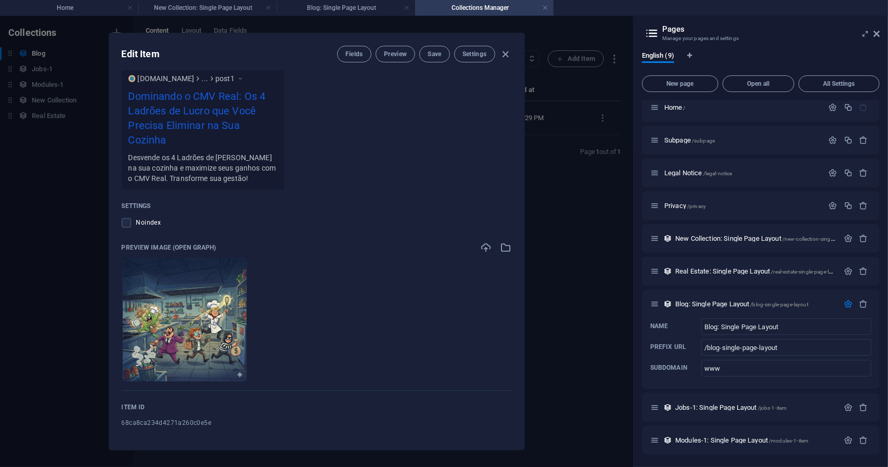
type input "post1"
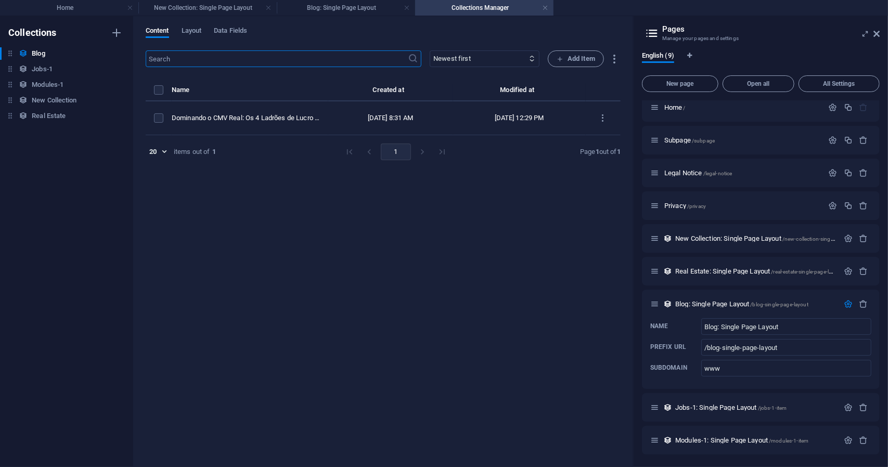
scroll to position [704, 0]
click at [543, 8] on link at bounding box center [545, 8] width 6 height 10
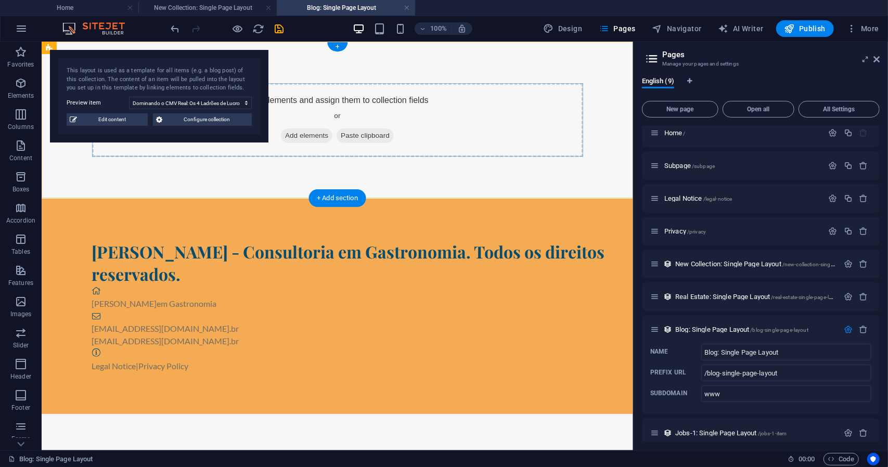
click at [357, 137] on span "Paste clipboard" at bounding box center [364, 135] width 57 height 15
click at [207, 122] on span "Configure collection" at bounding box center [206, 119] width 83 height 12
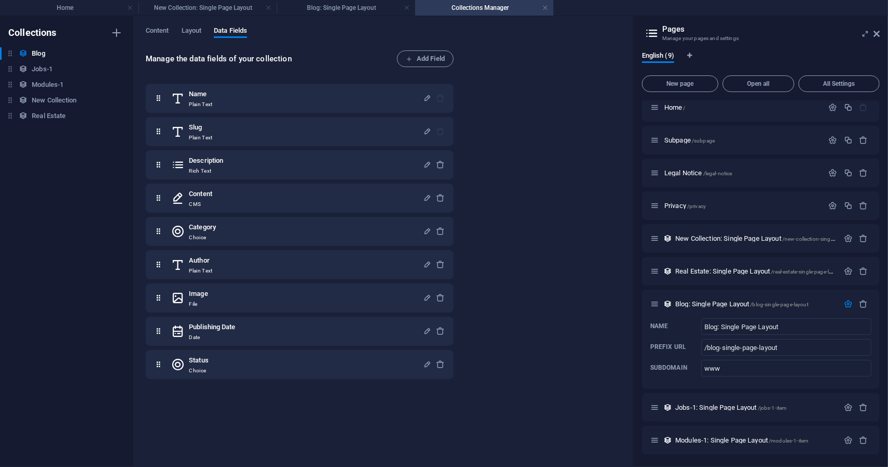
click at [548, 9] on h4 "Collections Manager" at bounding box center [484, 7] width 138 height 11
click at [542, 6] on h4 "Collections Manager" at bounding box center [484, 7] width 138 height 11
click at [349, 10] on h4 "Blog: Single Page Layout" at bounding box center [346, 7] width 138 height 11
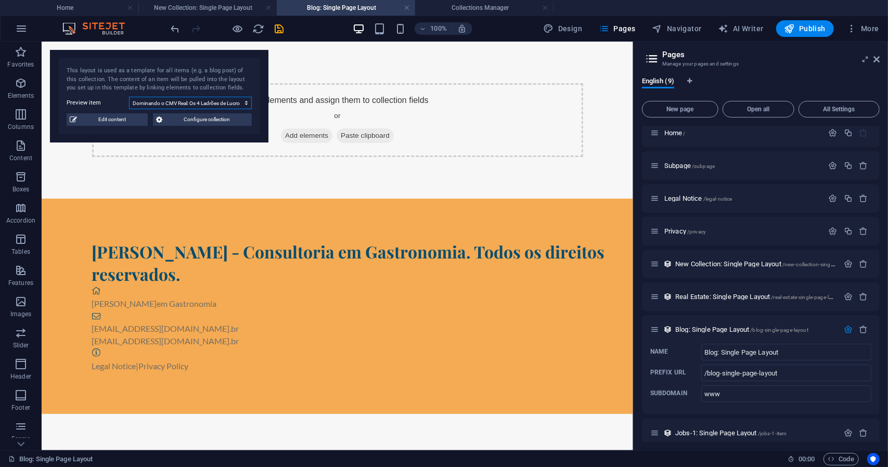
click at [195, 103] on select "Dominando o CMV Real: Os 4 Ladrões de Lucro que Você Precisa Eliminar na Sua Co…" at bounding box center [190, 103] width 123 height 12
click at [129, 97] on select "Dominando o CMV Real: Os 4 Ladrões de Lucro que Você Precisa Eliminar na Sua Co…" at bounding box center [190, 103] width 123 height 12
click at [183, 119] on span "Configure collection" at bounding box center [206, 119] width 83 height 12
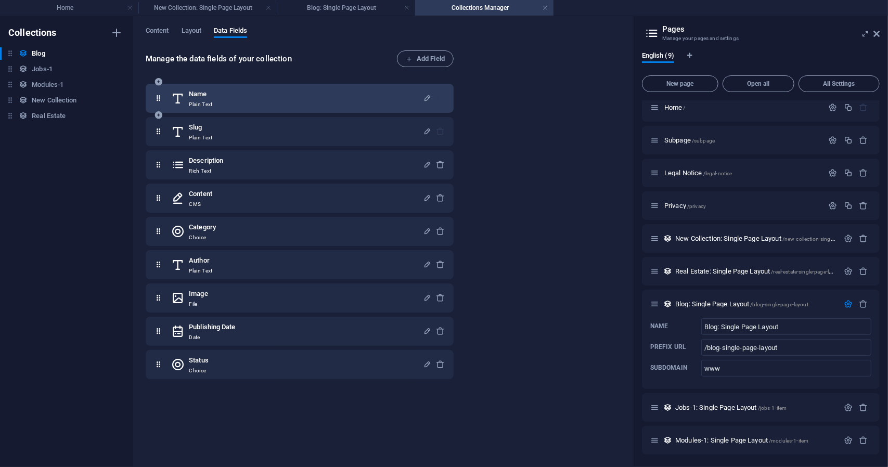
click at [348, 100] on div "Name Plain Text" at bounding box center [297, 98] width 252 height 21
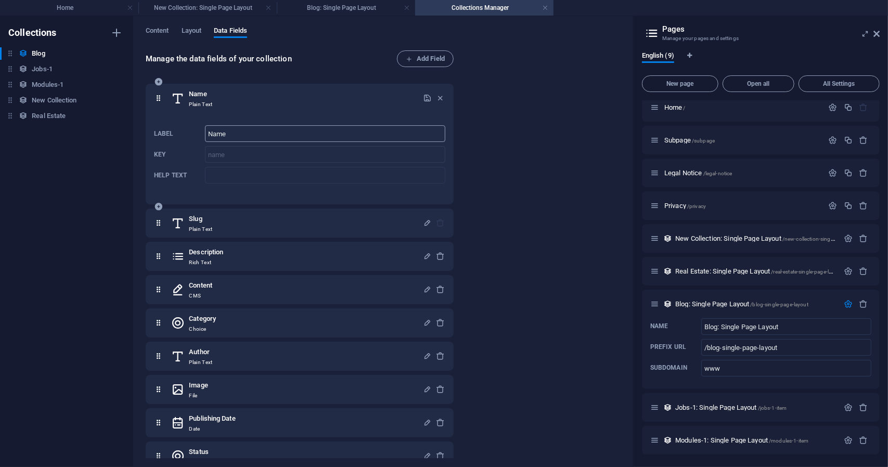
click at [232, 135] on input "Name" at bounding box center [325, 133] width 240 height 17
click at [233, 135] on input "Name" at bounding box center [325, 133] width 240 height 17
type input "Post1"
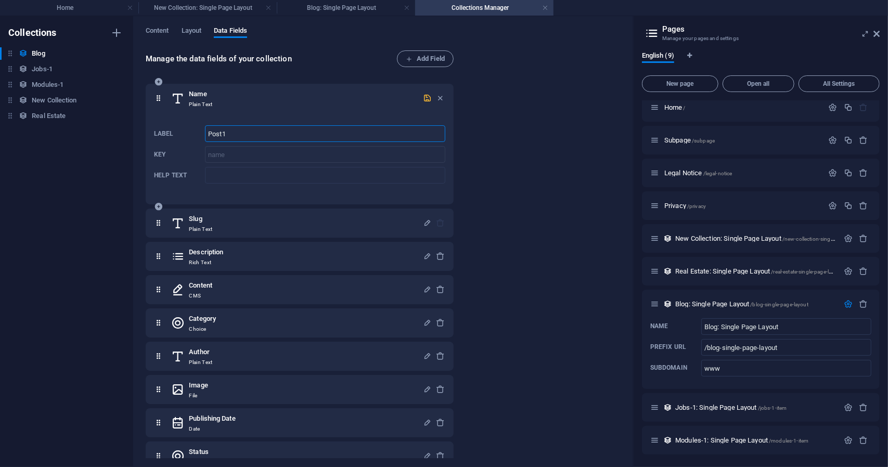
click at [427, 100] on icon "button" at bounding box center [427, 98] width 9 height 9
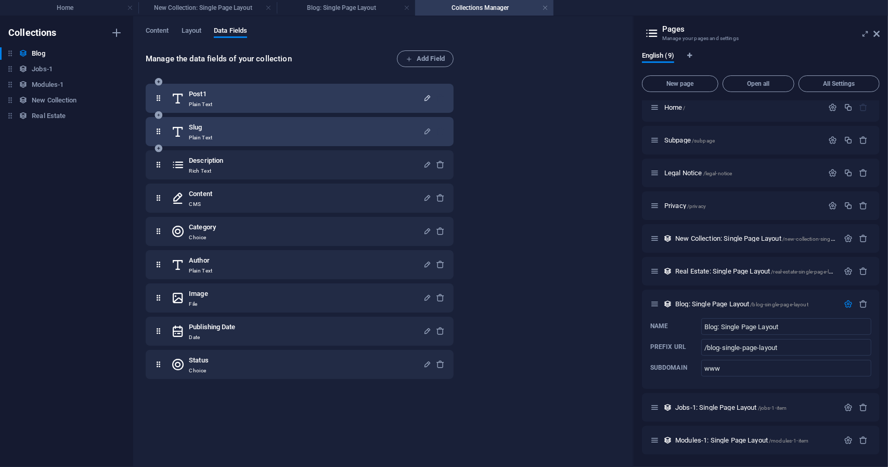
click at [264, 130] on div "Slug Plain Text" at bounding box center [297, 131] width 252 height 21
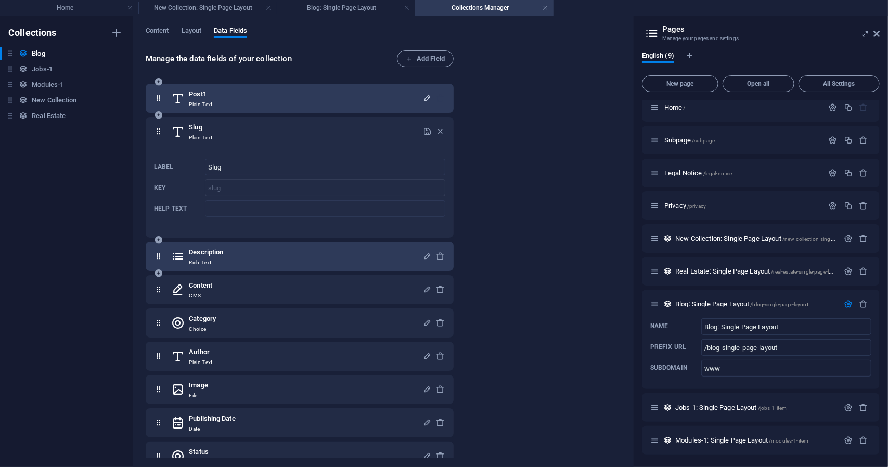
click at [210, 258] on h6 "Description" at bounding box center [206, 252] width 34 height 12
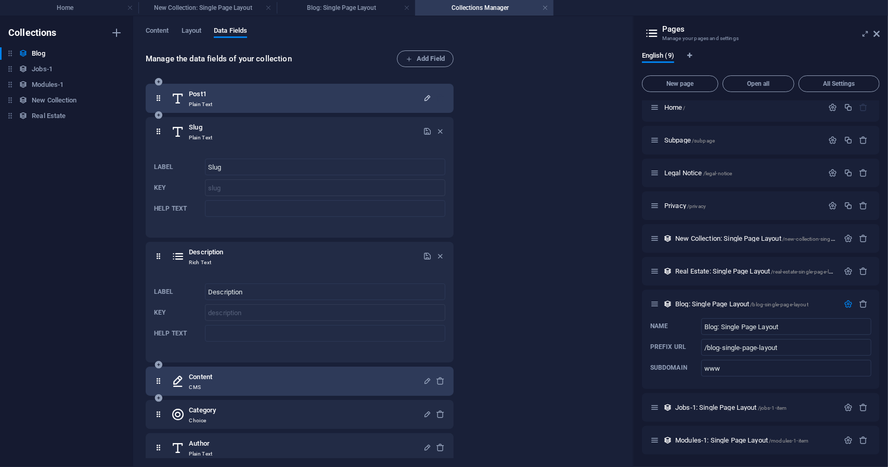
click at [232, 391] on div "Content CMS" at bounding box center [297, 381] width 252 height 21
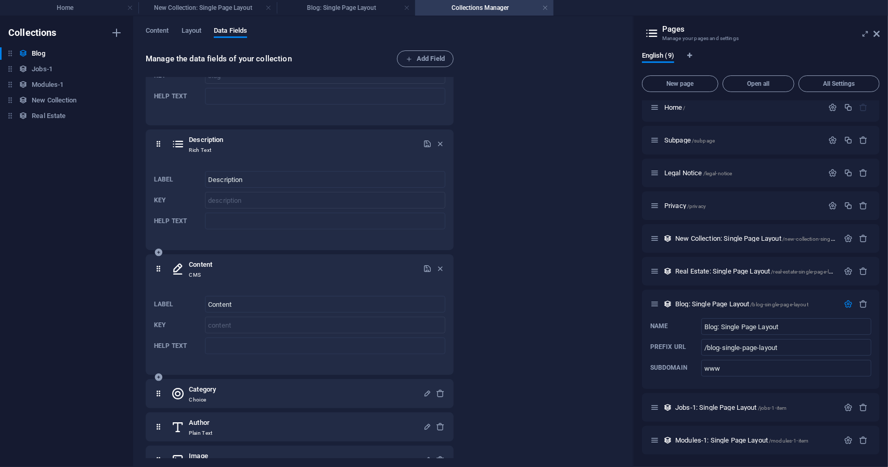
scroll to position [156, 0]
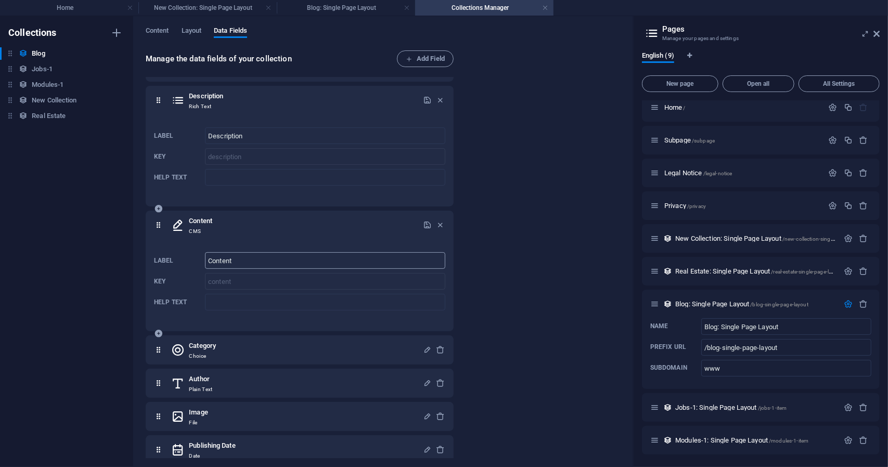
click at [280, 263] on input "Content" at bounding box center [325, 260] width 240 height 17
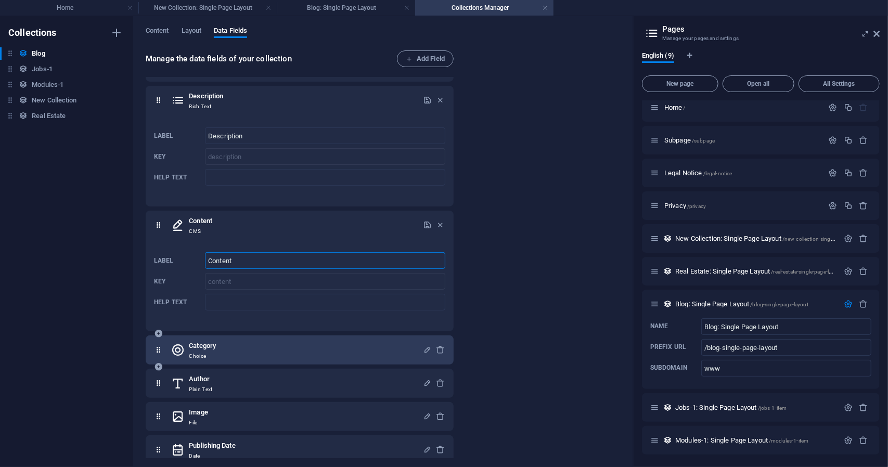
click at [258, 349] on div "Category Choice" at bounding box center [297, 350] width 252 height 21
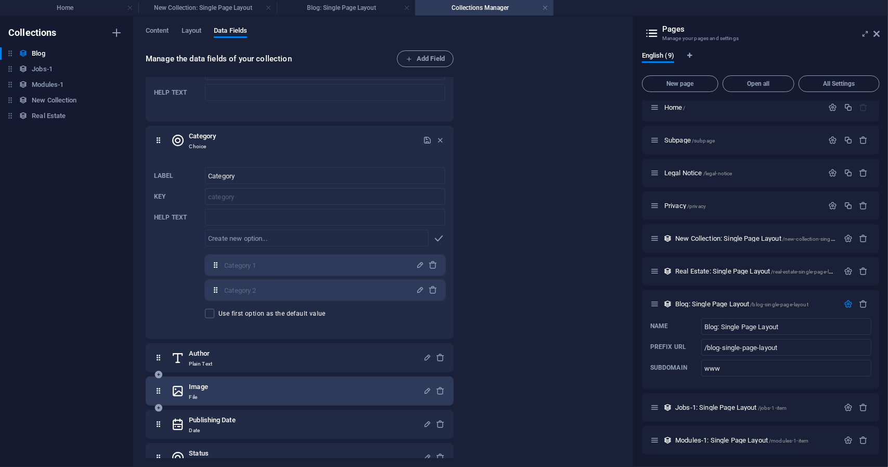
scroll to position [383, 0]
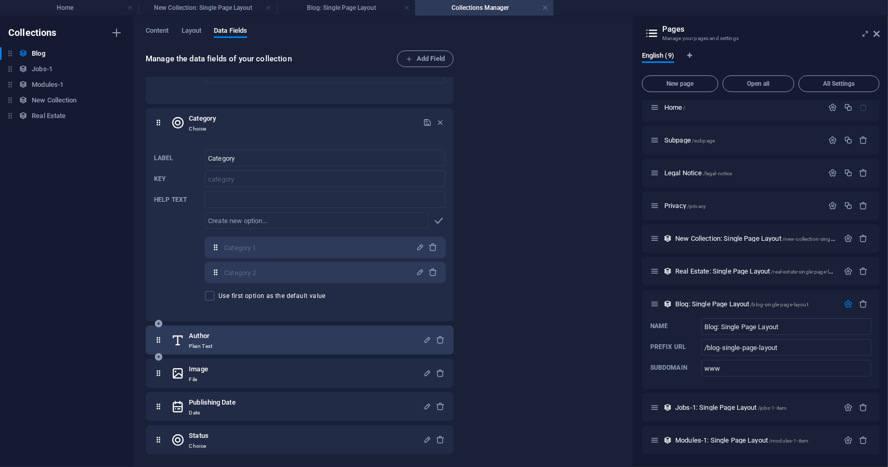
click at [250, 341] on div "Author Plain Text" at bounding box center [297, 340] width 252 height 21
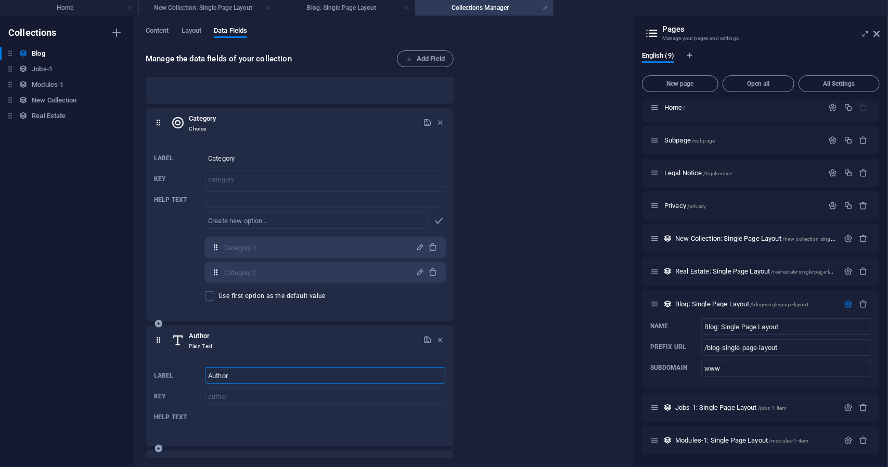
click at [237, 372] on input "Author" at bounding box center [325, 375] width 240 height 17
type input "[PERSON_NAME]"
click at [423, 338] on icon "button" at bounding box center [427, 340] width 9 height 9
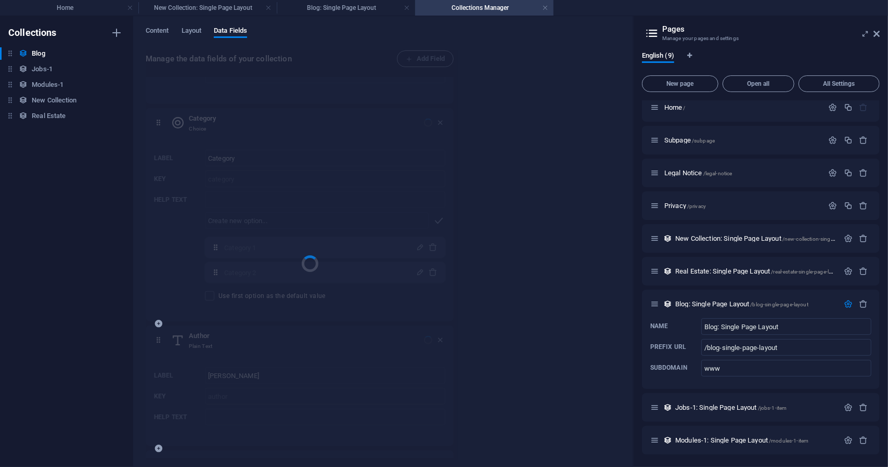
scroll to position [0, 0]
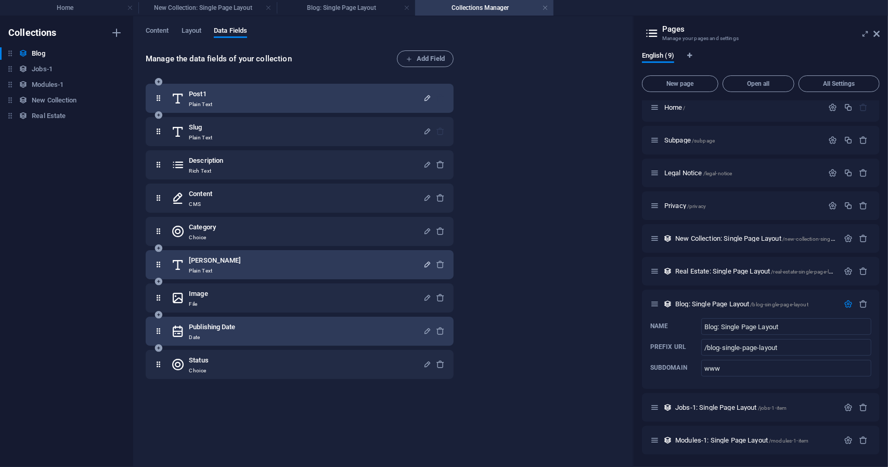
click at [276, 337] on div "Publishing Date Date" at bounding box center [297, 331] width 252 height 21
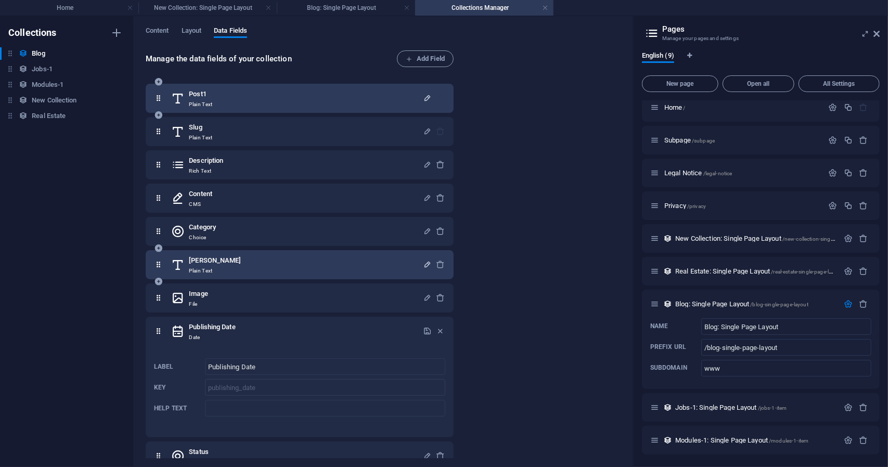
drag, startPoint x: 79, startPoint y: 424, endPoint x: 118, endPoint y: 413, distance: 41.2
click at [77, 423] on div "Collections Blog Blog Jobs-1 Jobs-1 Modules-1 Modules-1 New Collection New Coll…" at bounding box center [66, 241] width 133 height 451
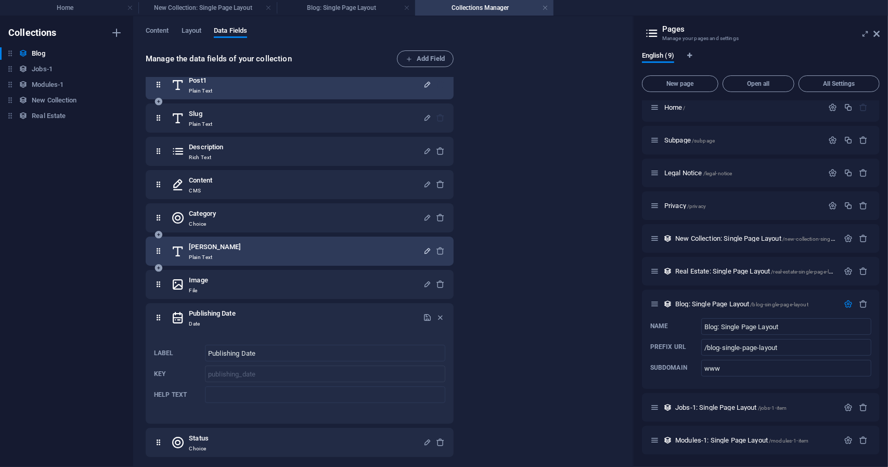
scroll to position [16, 0]
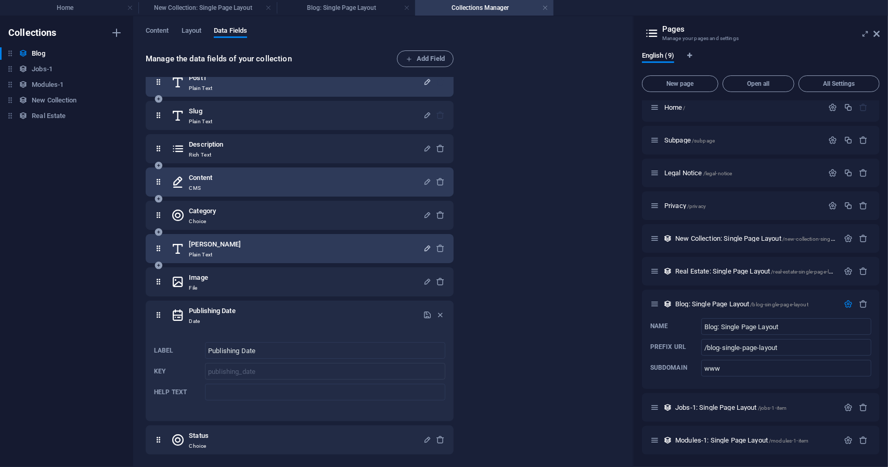
click at [396, 190] on div "Content CMS" at bounding box center [297, 182] width 252 height 21
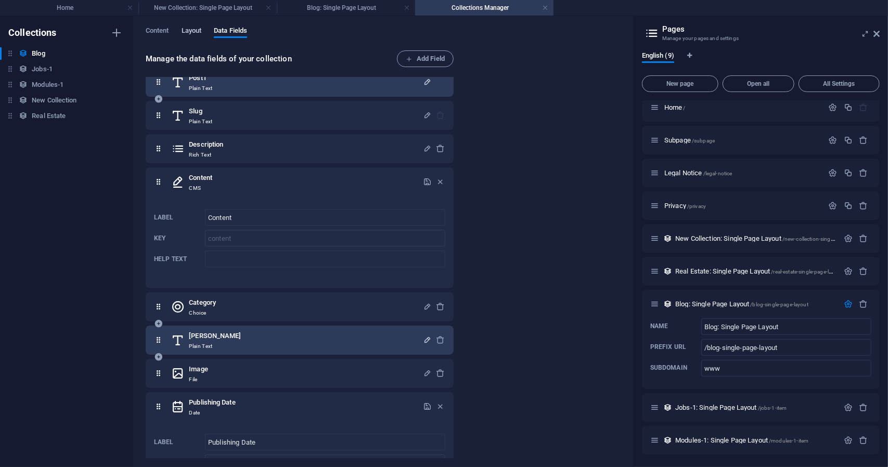
click at [195, 33] on span "Layout" at bounding box center [192, 31] width 20 height 15
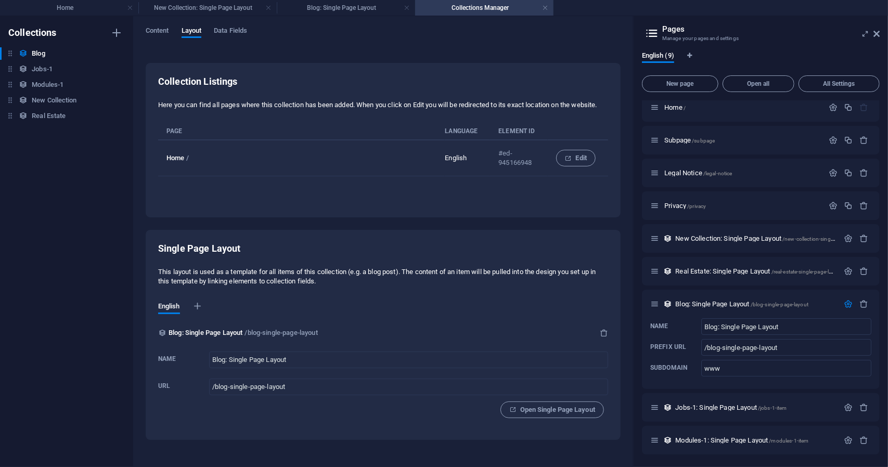
click at [458, 155] on p "English" at bounding box center [463, 157] width 37 height 9
drag, startPoint x: 413, startPoint y: 285, endPoint x: 408, endPoint y: 289, distance: 6.7
click at [412, 286] on p "This layout is used as a template for all items of this collection (e.g. a blog…" at bounding box center [383, 276] width 450 height 19
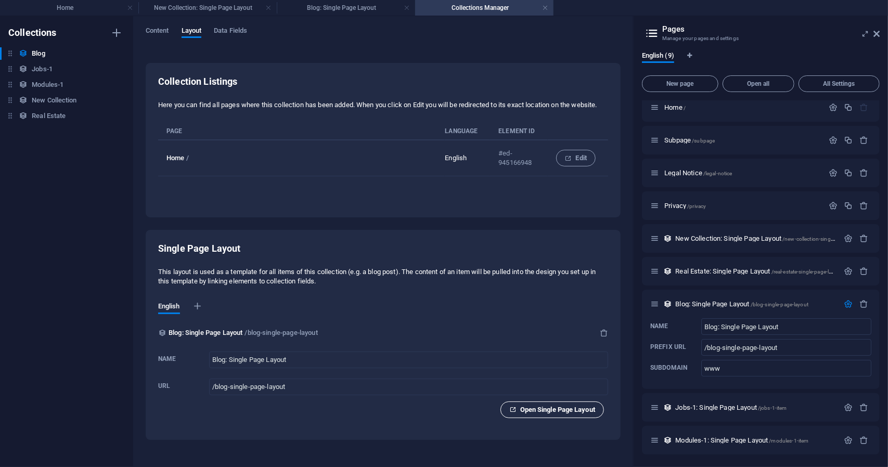
click at [548, 415] on span "Open Single Page Layout" at bounding box center [552, 410] width 86 height 12
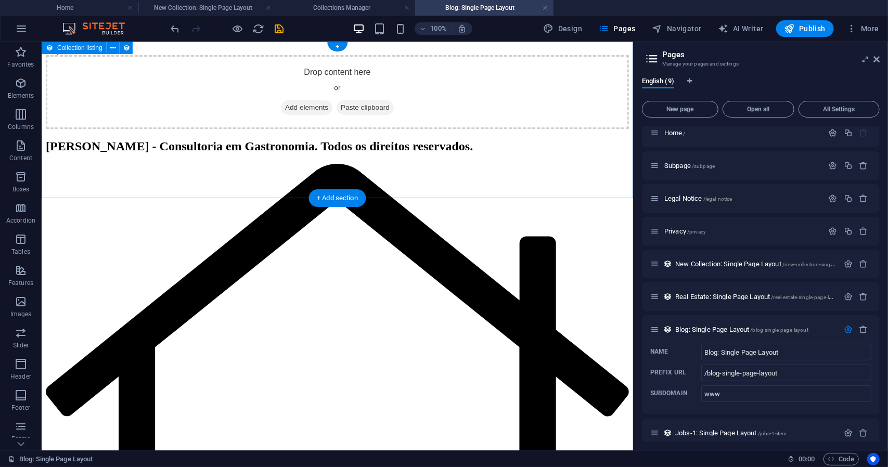
scroll to position [0, 0]
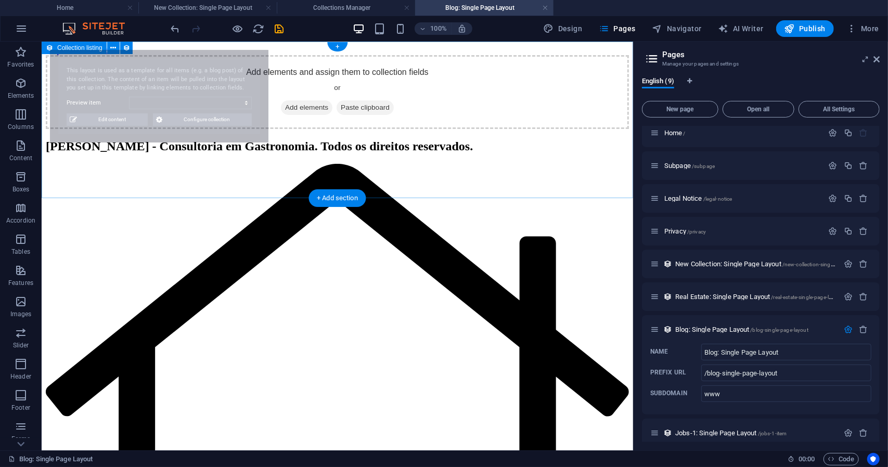
select select "68ca8ca234d4271a260c0e5e"
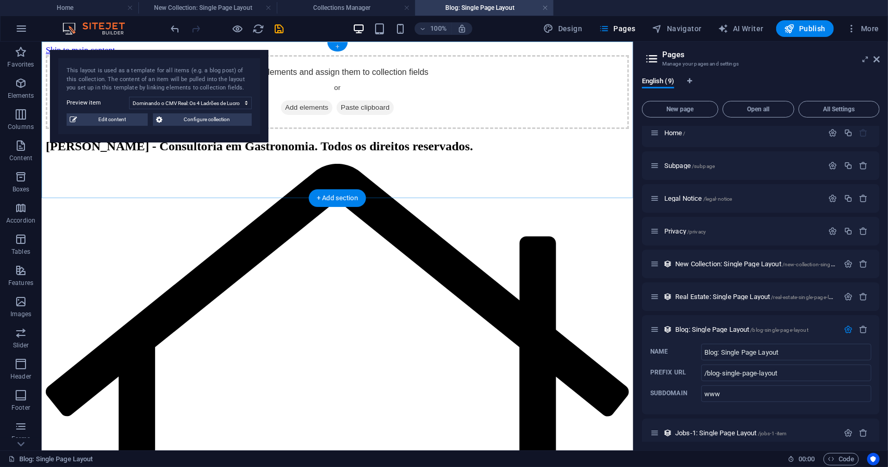
click at [338, 49] on div "+" at bounding box center [337, 46] width 20 height 9
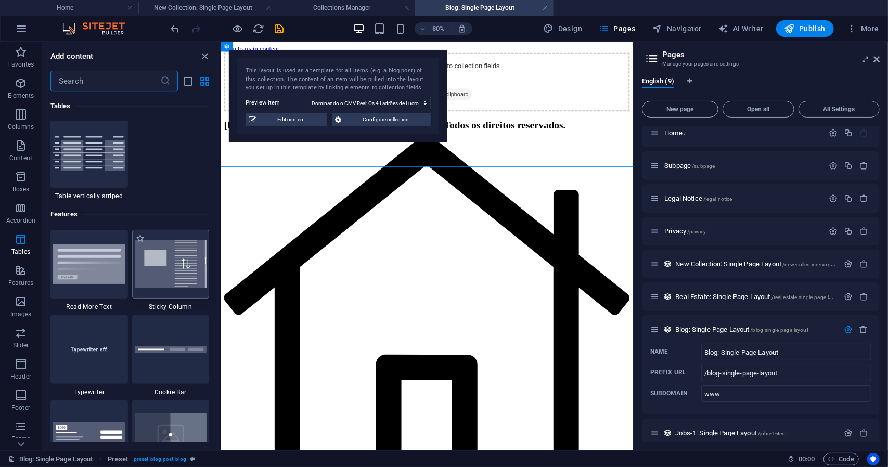
scroll to position [3953, 0]
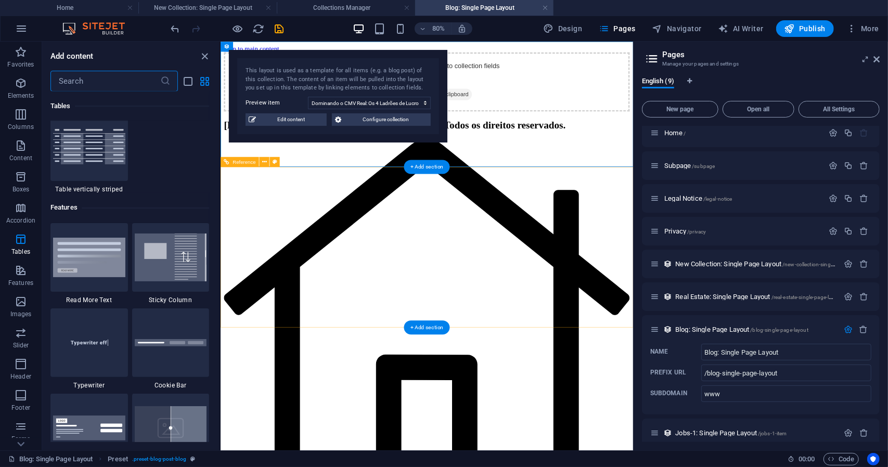
click at [587, 58] on div "Add elements and assign them to collection fields or Add elements Paste clipboa…" at bounding box center [477, 92] width 507 height 74
click at [762, 286] on div "Real Estate: Single Page Layout /real-estate-single-page-layout" at bounding box center [761, 296] width 238 height 29
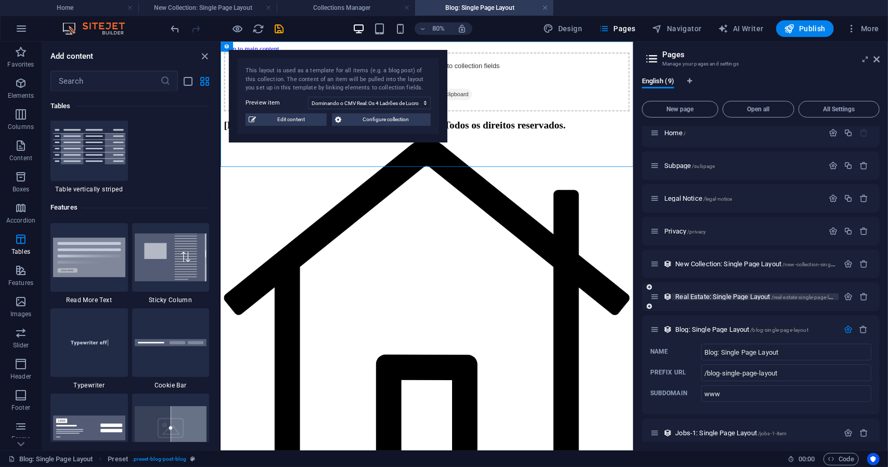
click at [762, 295] on span "Real Estate: Single Page Layout /real-estate-single-page-layout" at bounding box center [758, 297] width 167 height 8
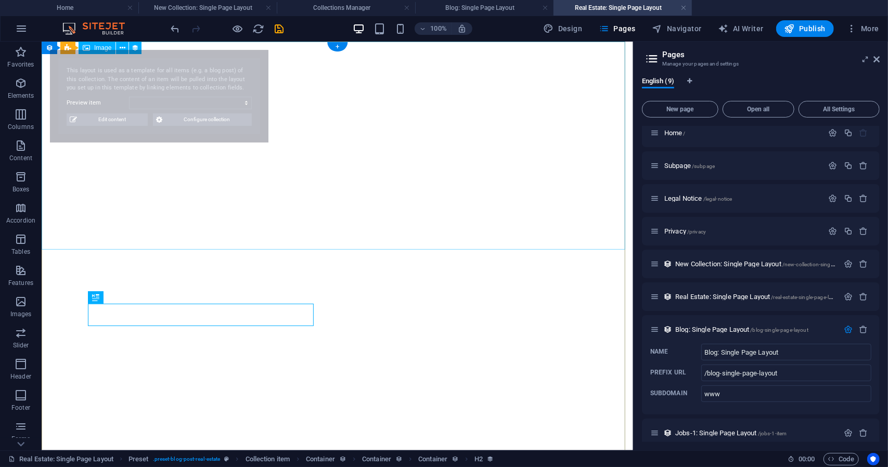
select select "68ca8ca334d4271a260c0e7a"
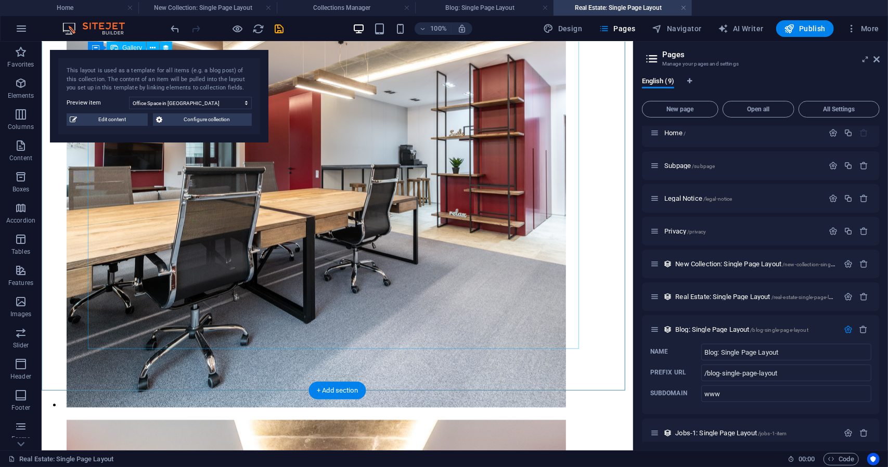
scroll to position [1441, 0]
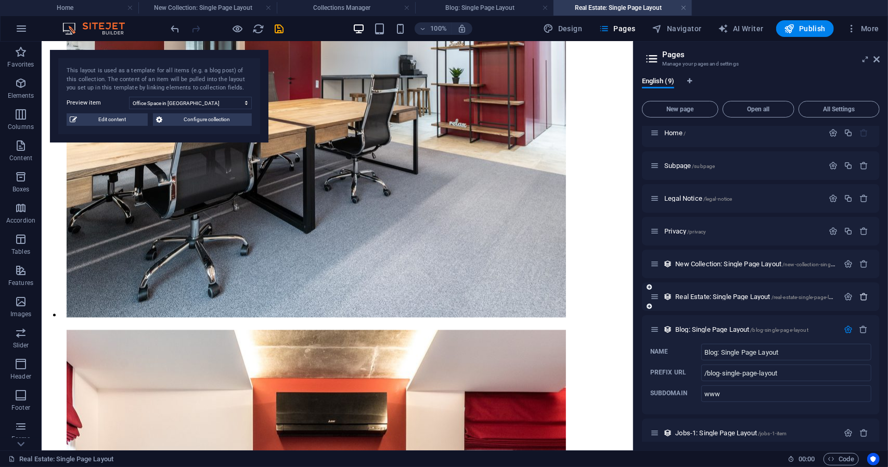
click at [860, 296] on icon "button" at bounding box center [863, 296] width 9 height 9
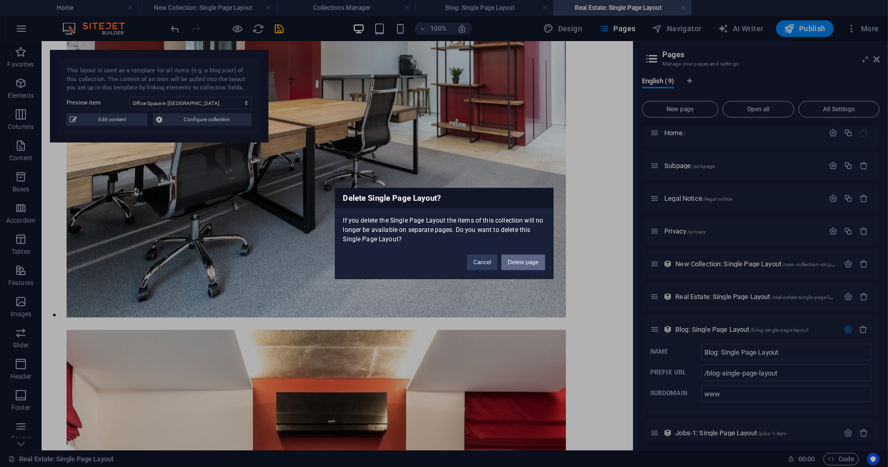
drag, startPoint x: 516, startPoint y: 262, endPoint x: 70, endPoint y: 391, distance: 464.1
click at [516, 262] on button "Delete page" at bounding box center [522, 263] width 43 height 16
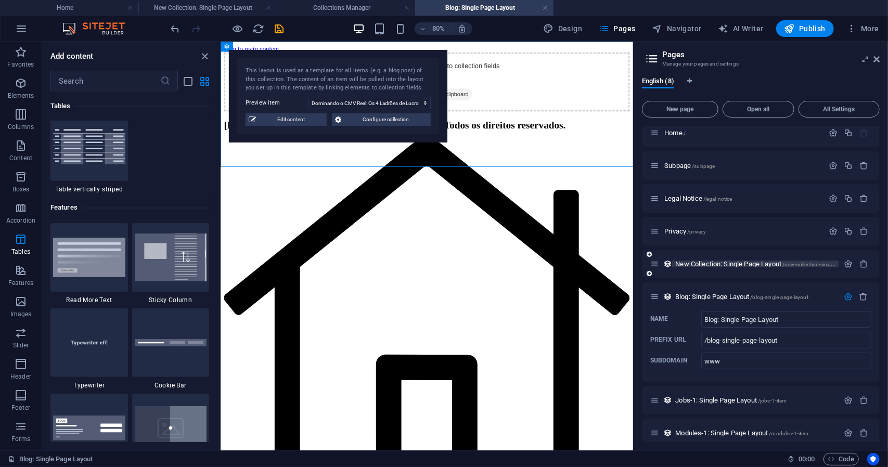
click at [710, 262] on span "New Collection: Single Page Layout /new-collection-single-page-layout" at bounding box center [769, 264] width 188 height 8
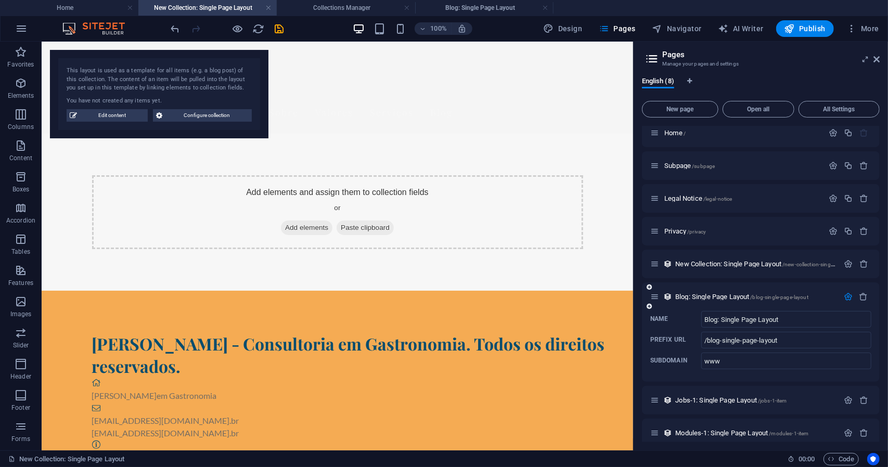
scroll to position [0, 0]
